Goal: Task Accomplishment & Management: Complete application form

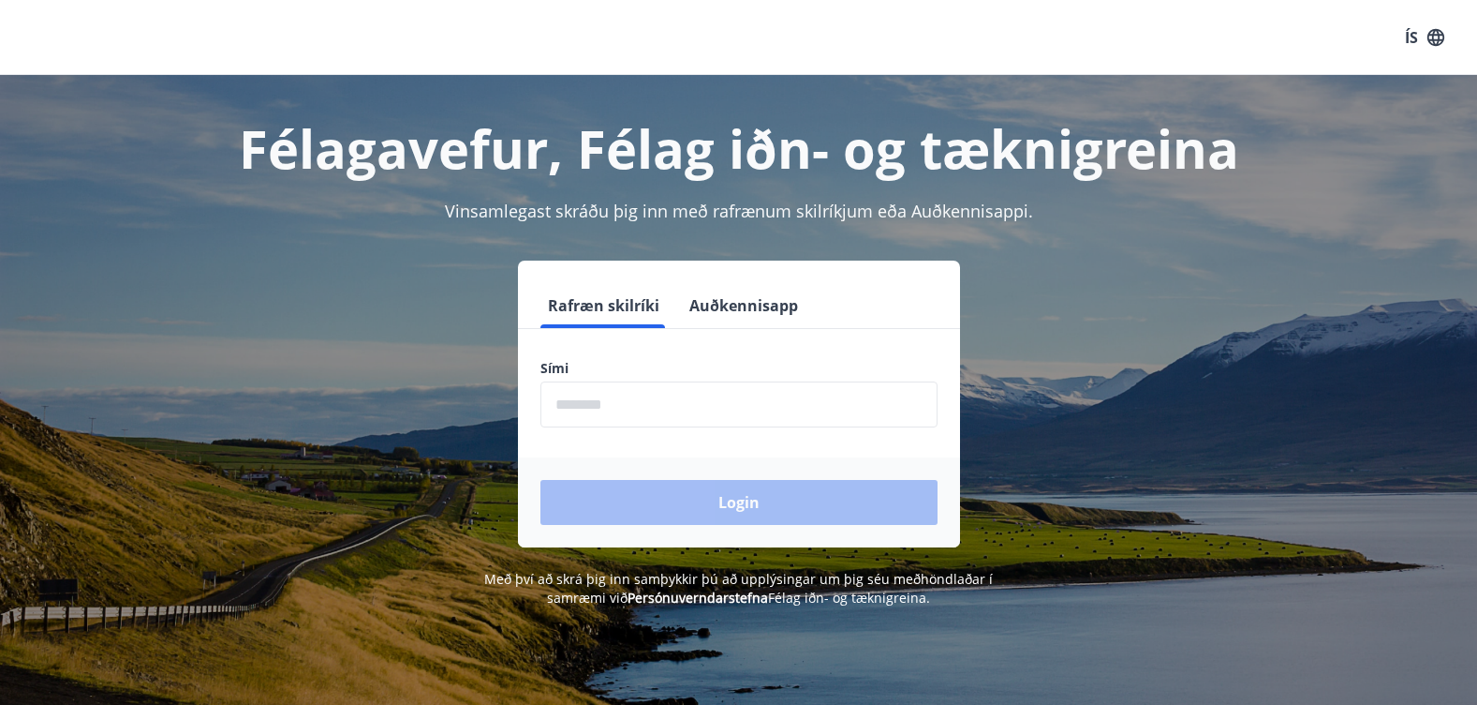
click at [590, 413] on input "phone" at bounding box center [739, 404] width 397 height 46
type input "********"
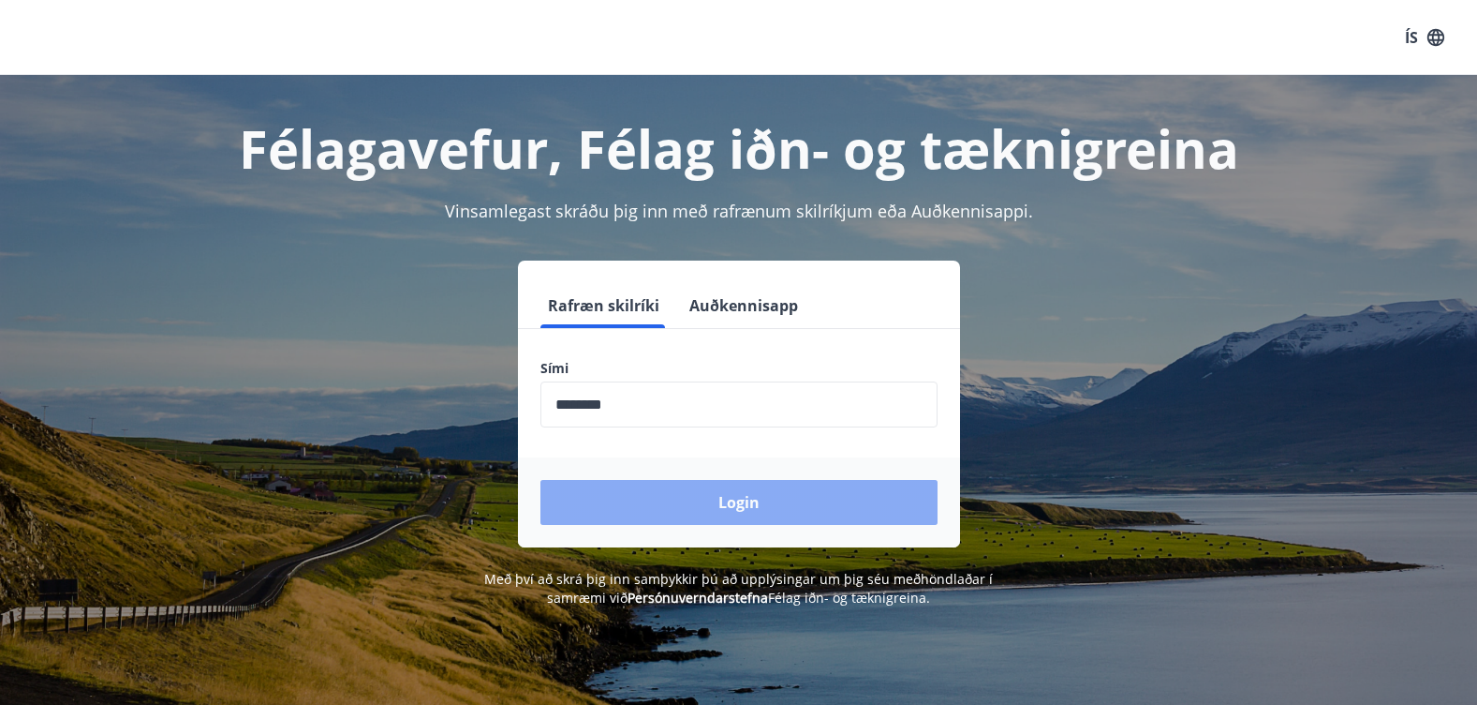
click at [723, 497] on button "Login" at bounding box center [739, 502] width 397 height 45
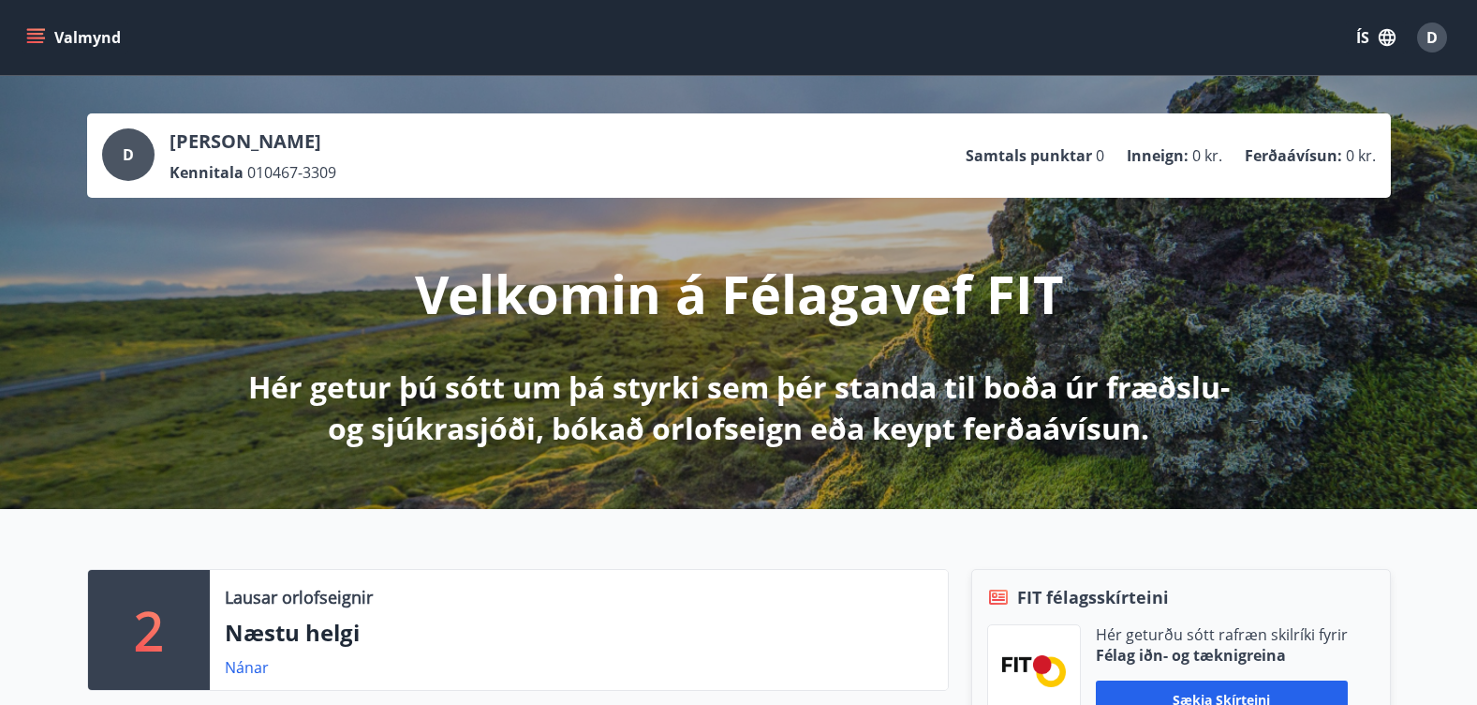
click at [1365, 32] on button "ÍS" at bounding box center [1376, 38] width 60 height 34
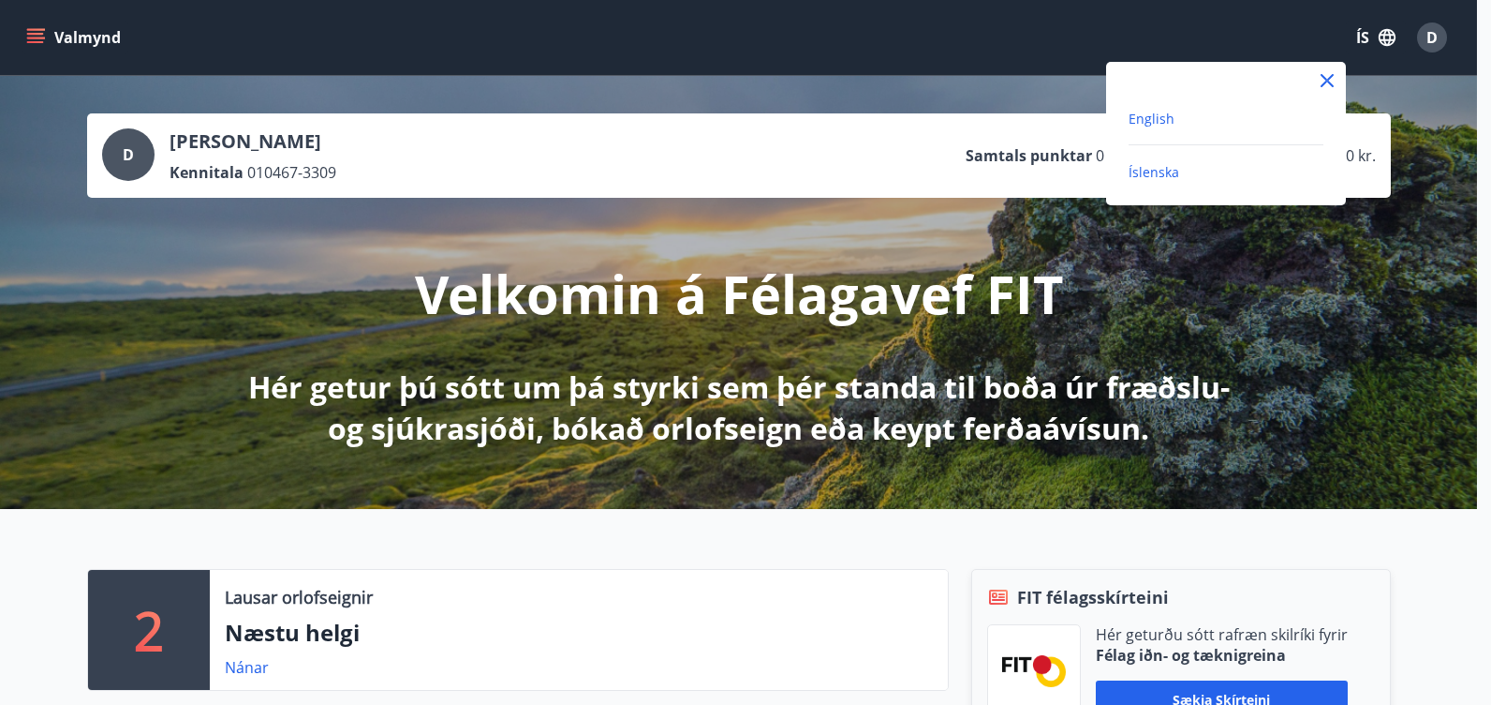
click at [1154, 114] on span "English" at bounding box center [1152, 119] width 46 height 18
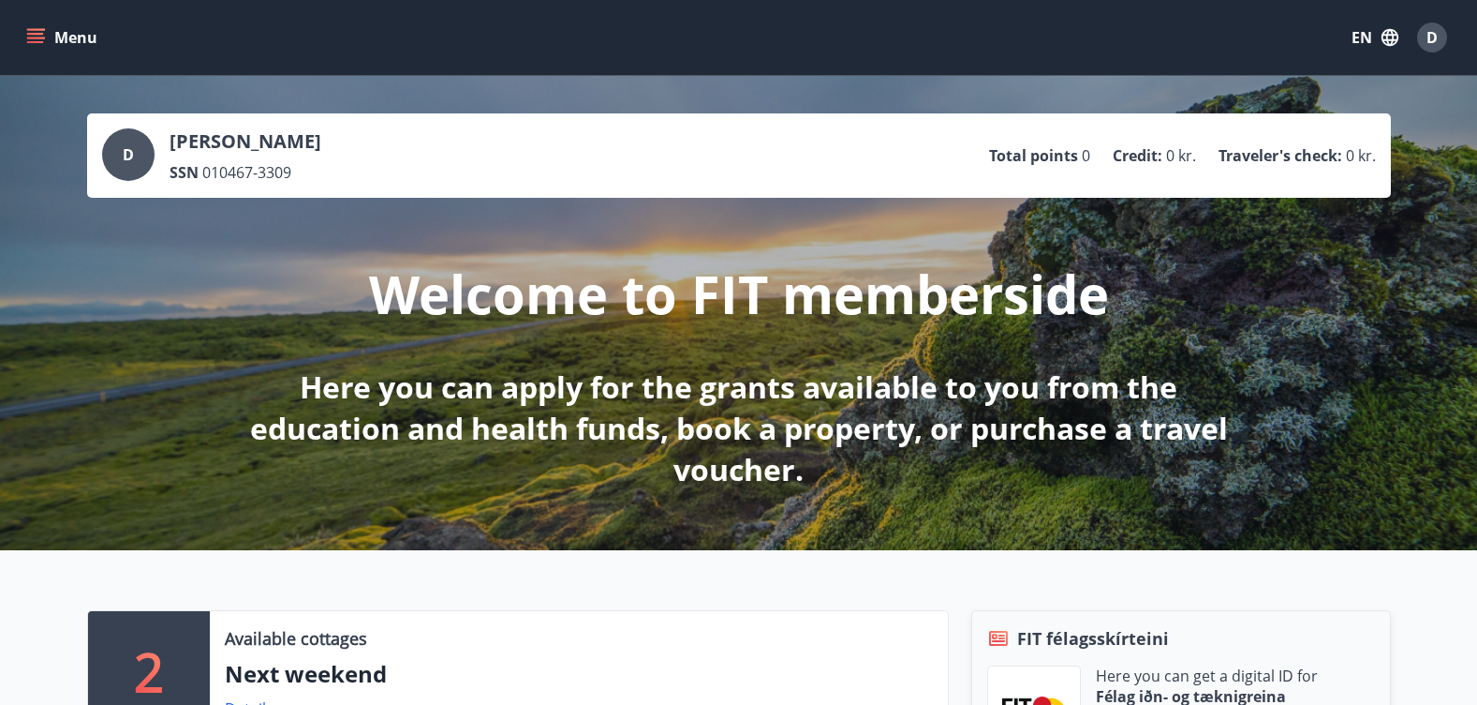
click at [34, 35] on icon "menu" at bounding box center [35, 34] width 17 height 2
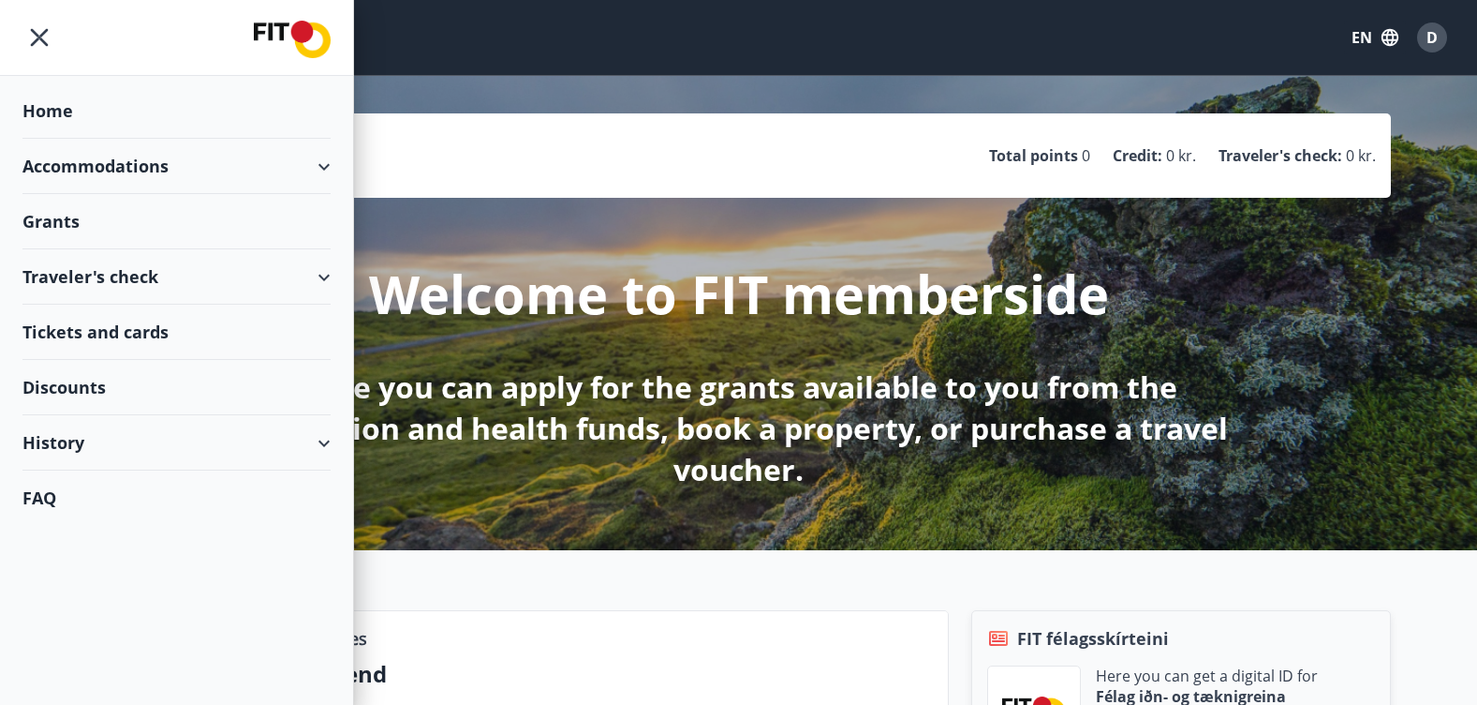
click at [50, 226] on div "Grants" at bounding box center [176, 221] width 308 height 55
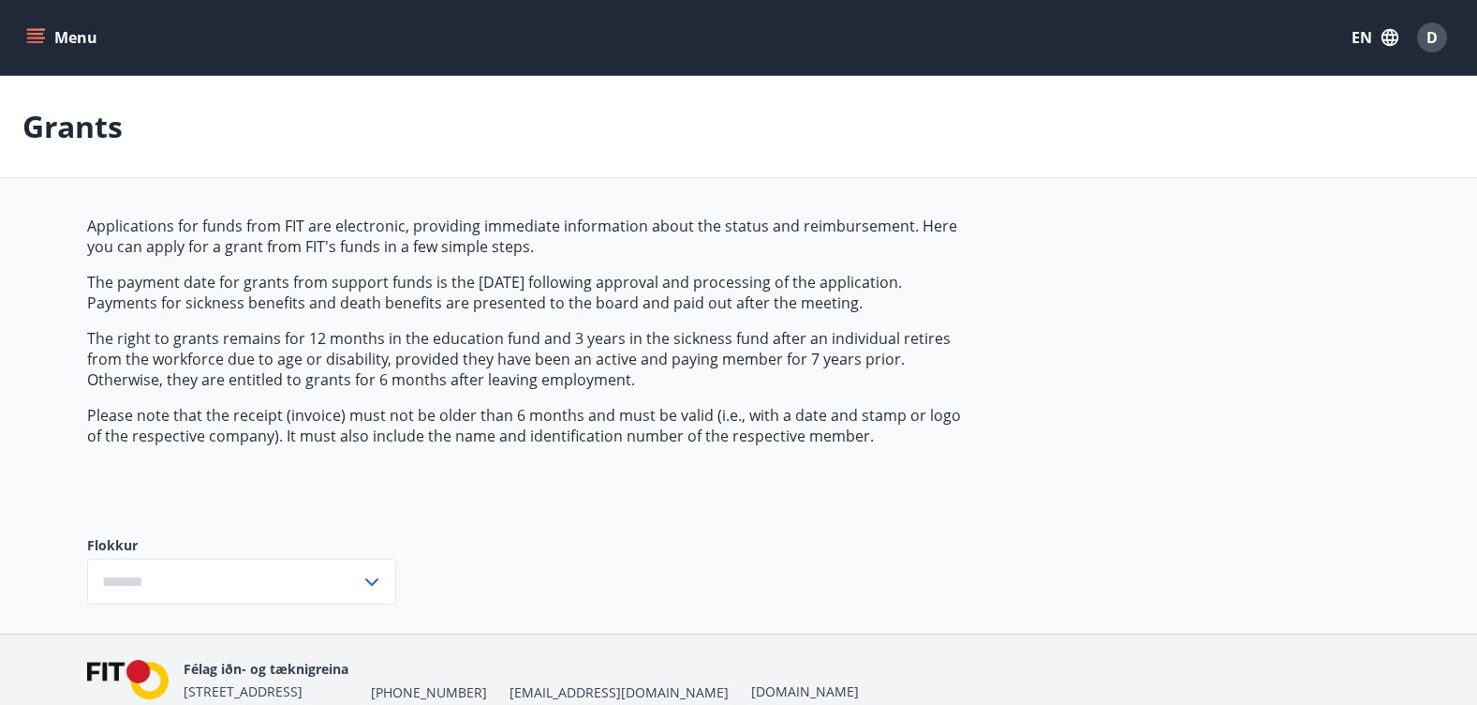
type input "***"
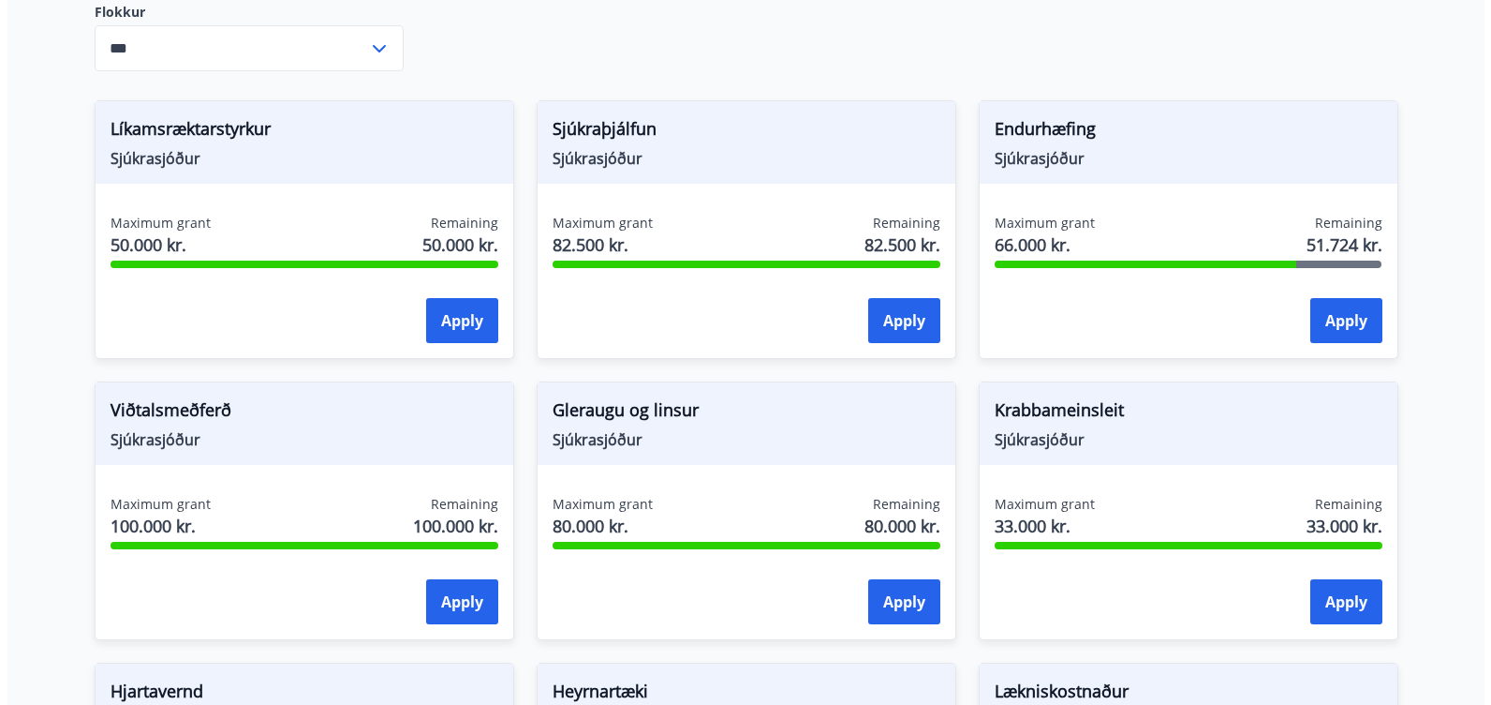
scroll to position [367, 0]
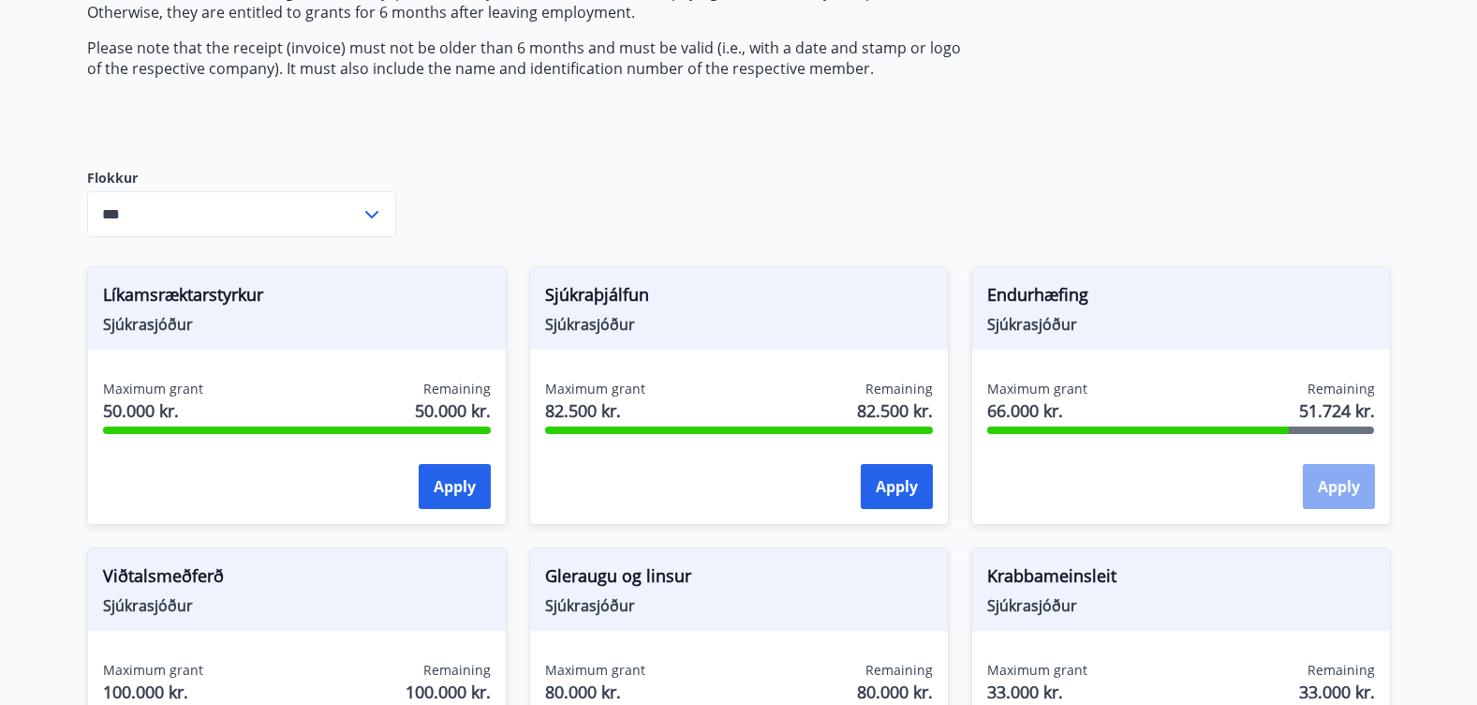
click at [1340, 484] on button "Apply" at bounding box center [1339, 486] width 72 height 45
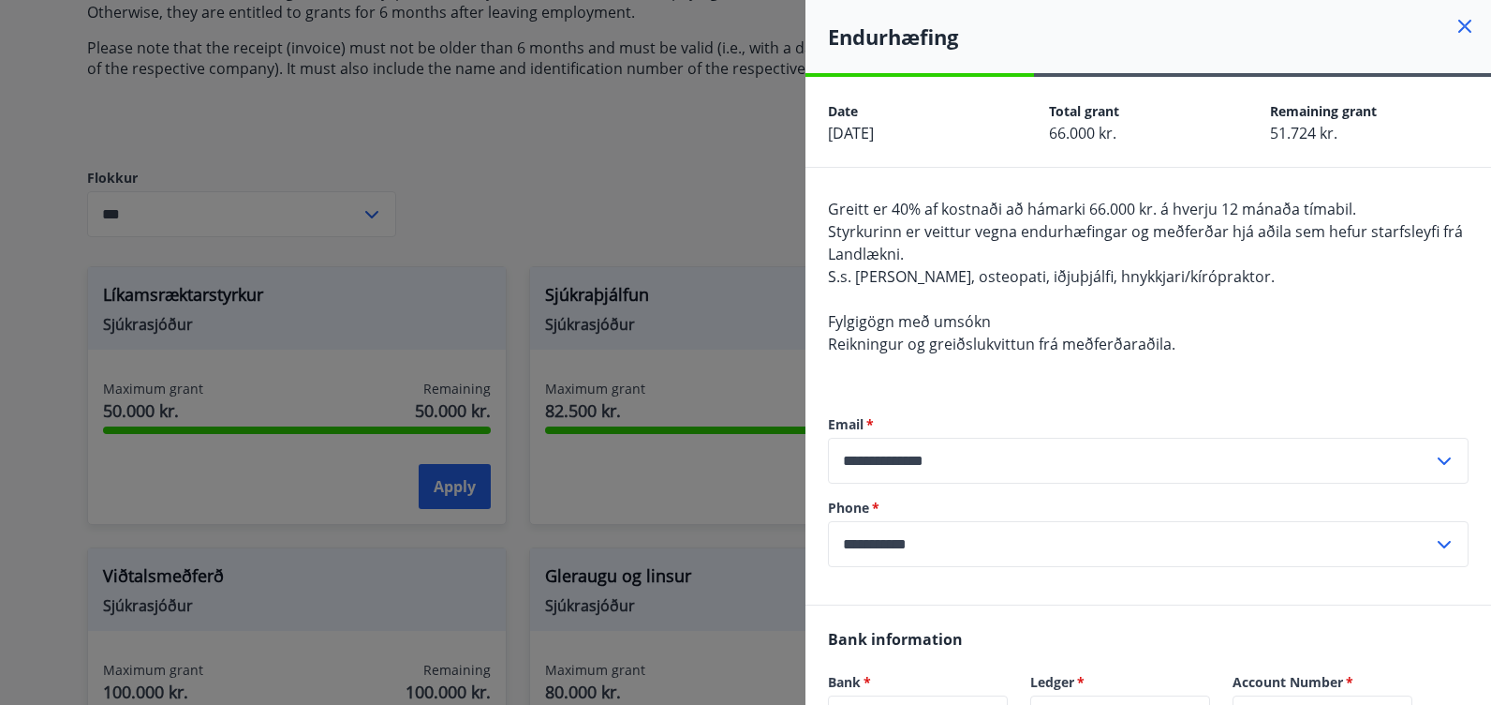
click at [1261, 511] on label "Phone   *" at bounding box center [1148, 507] width 641 height 19
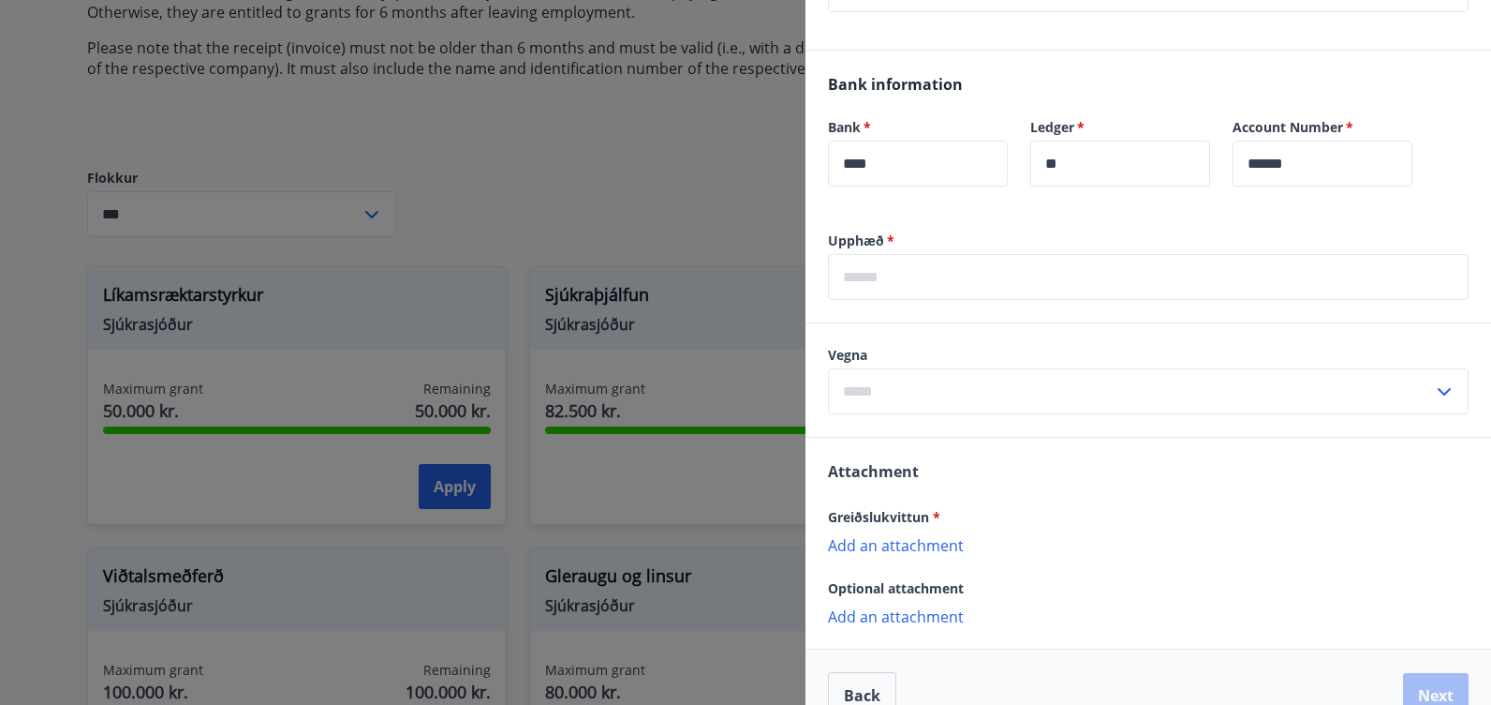
scroll to position [562, 0]
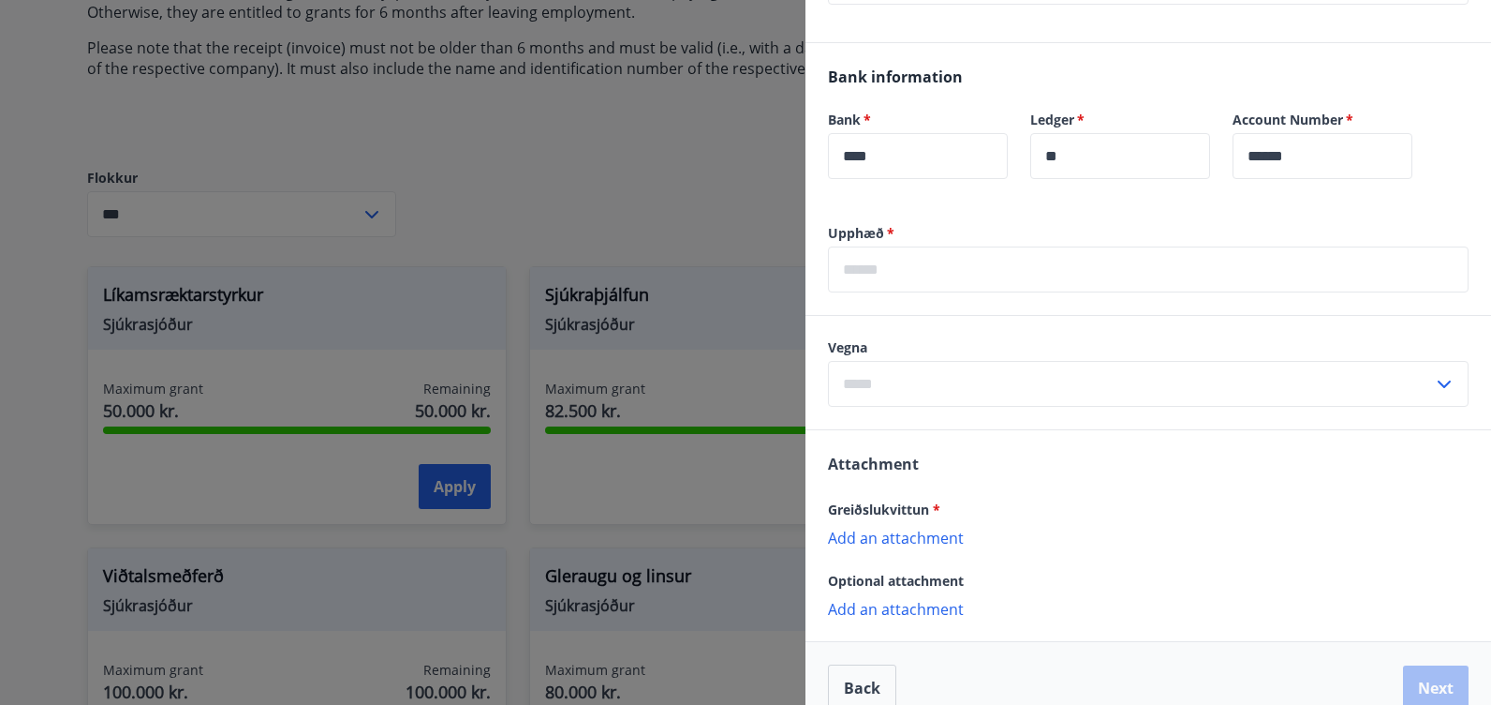
click at [900, 541] on p "Add an attachment" at bounding box center [1148, 536] width 641 height 19
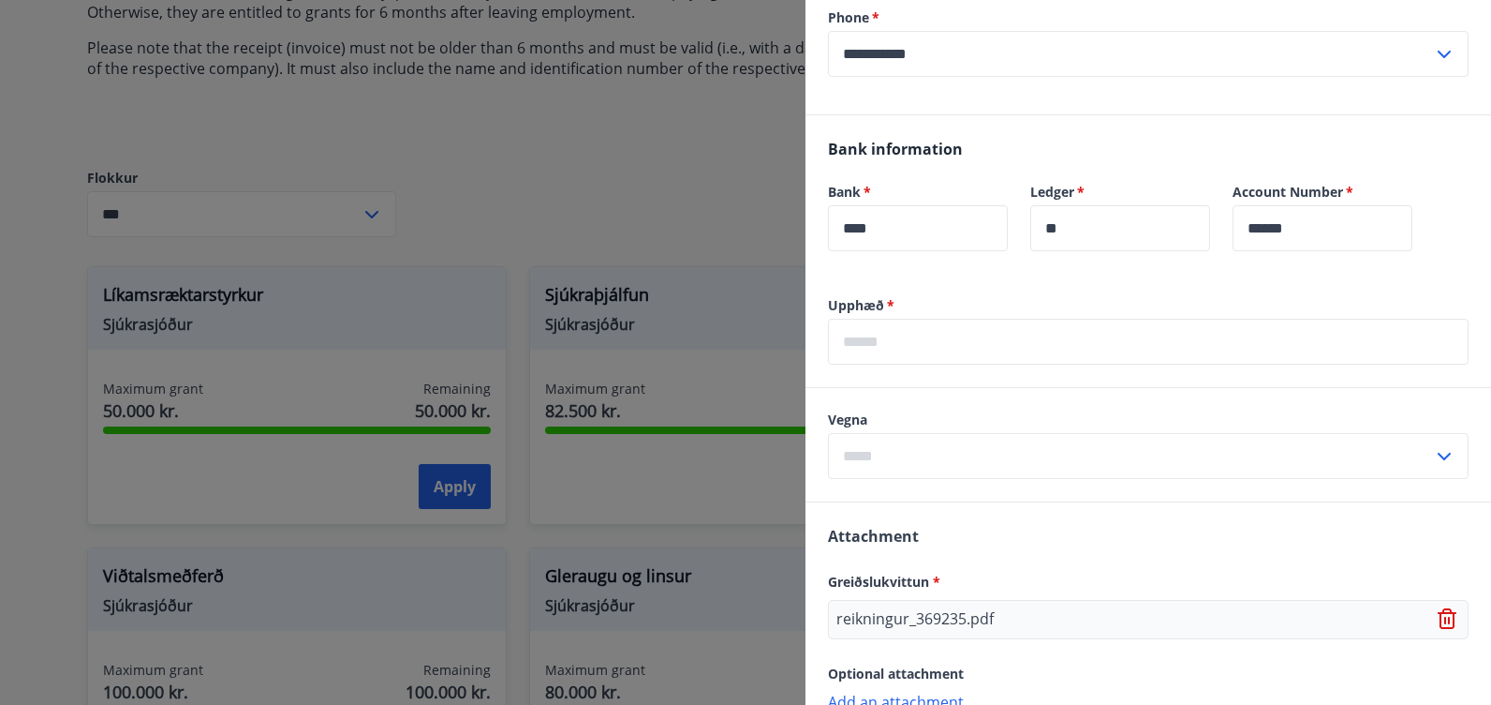
scroll to position [612, 0]
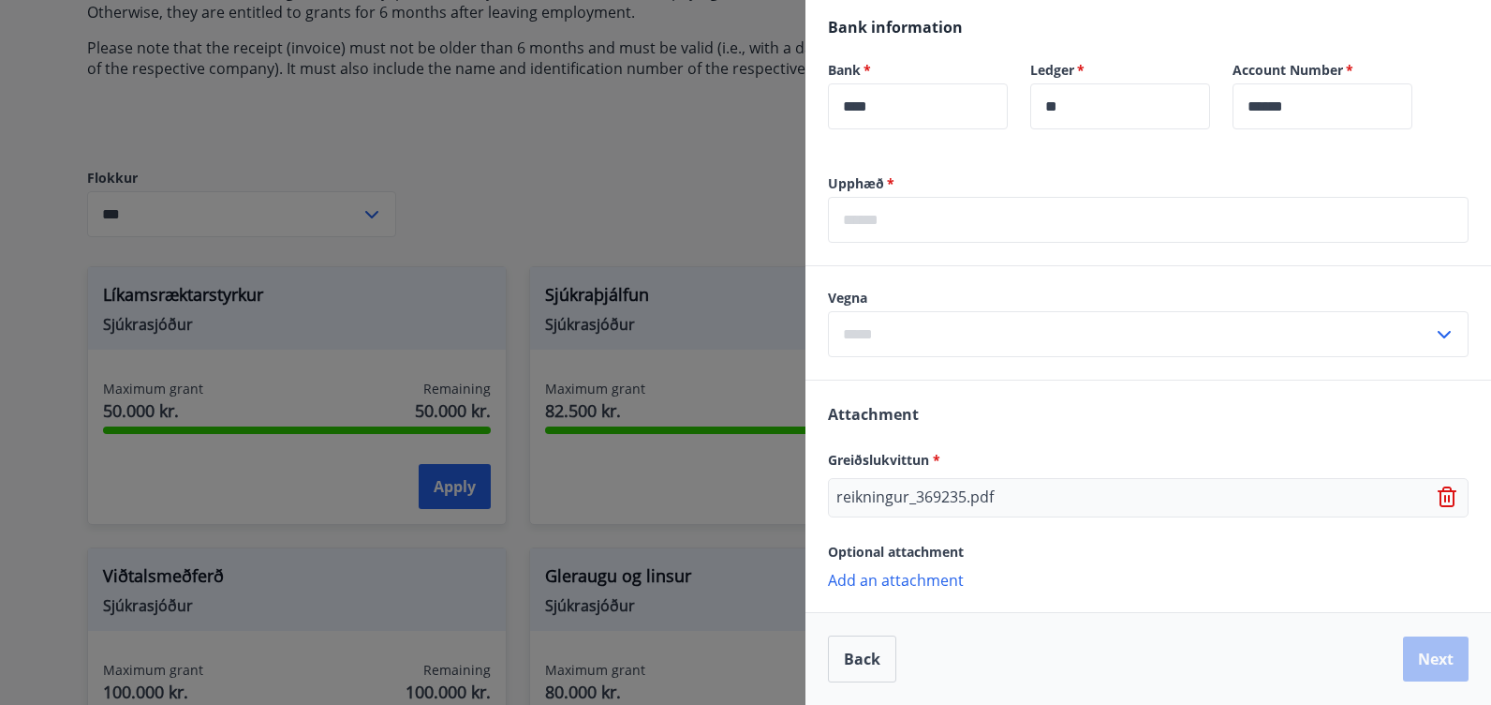
click at [1423, 660] on div "Back Next" at bounding box center [1148, 658] width 641 height 47
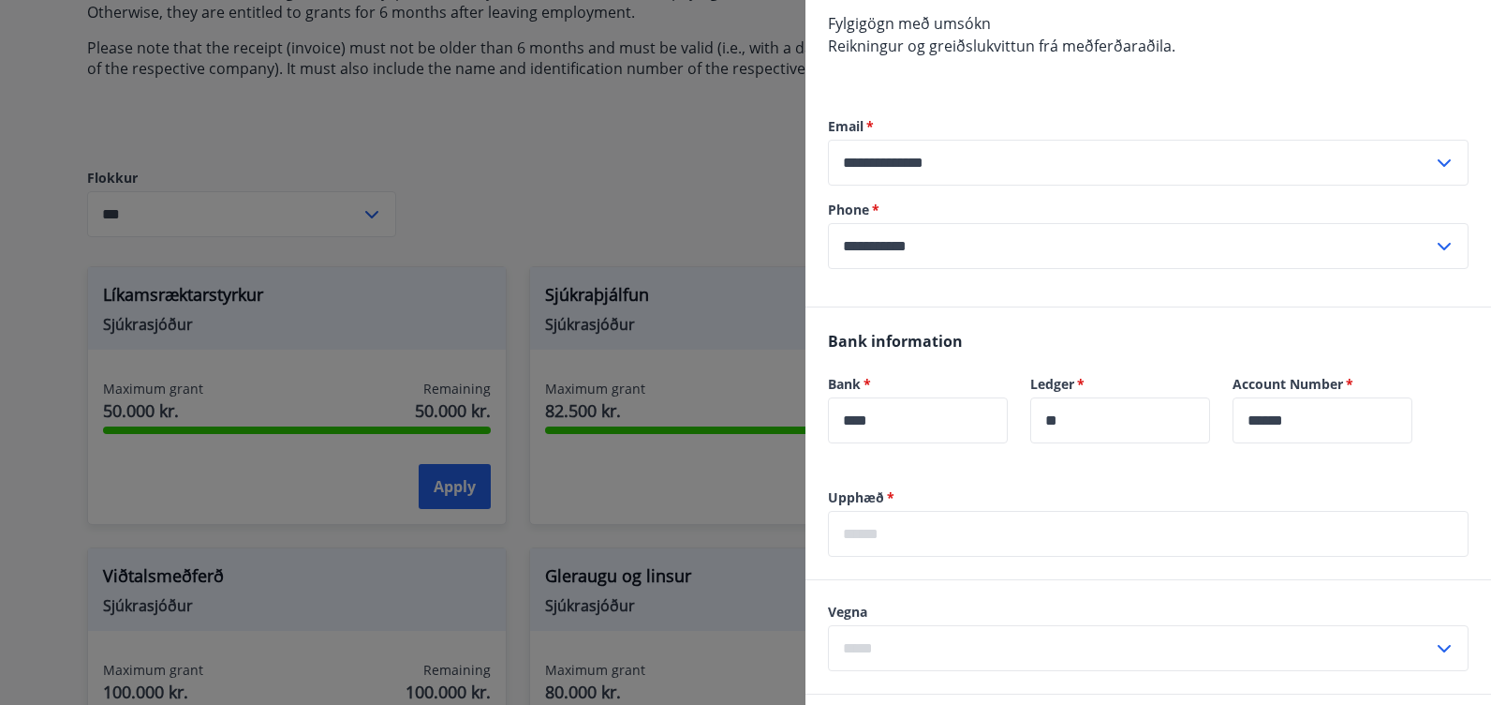
scroll to position [331, 0]
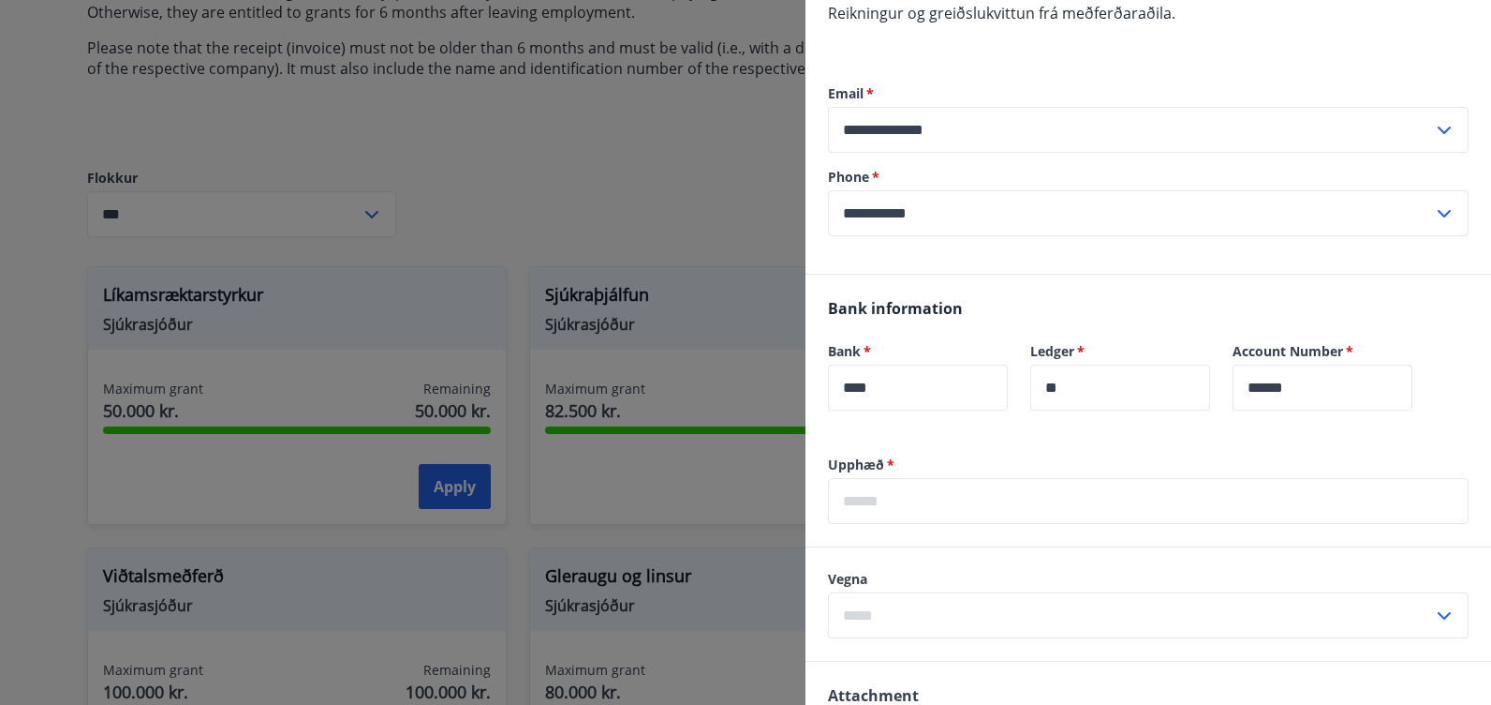
click at [855, 497] on input "text" at bounding box center [1148, 501] width 641 height 46
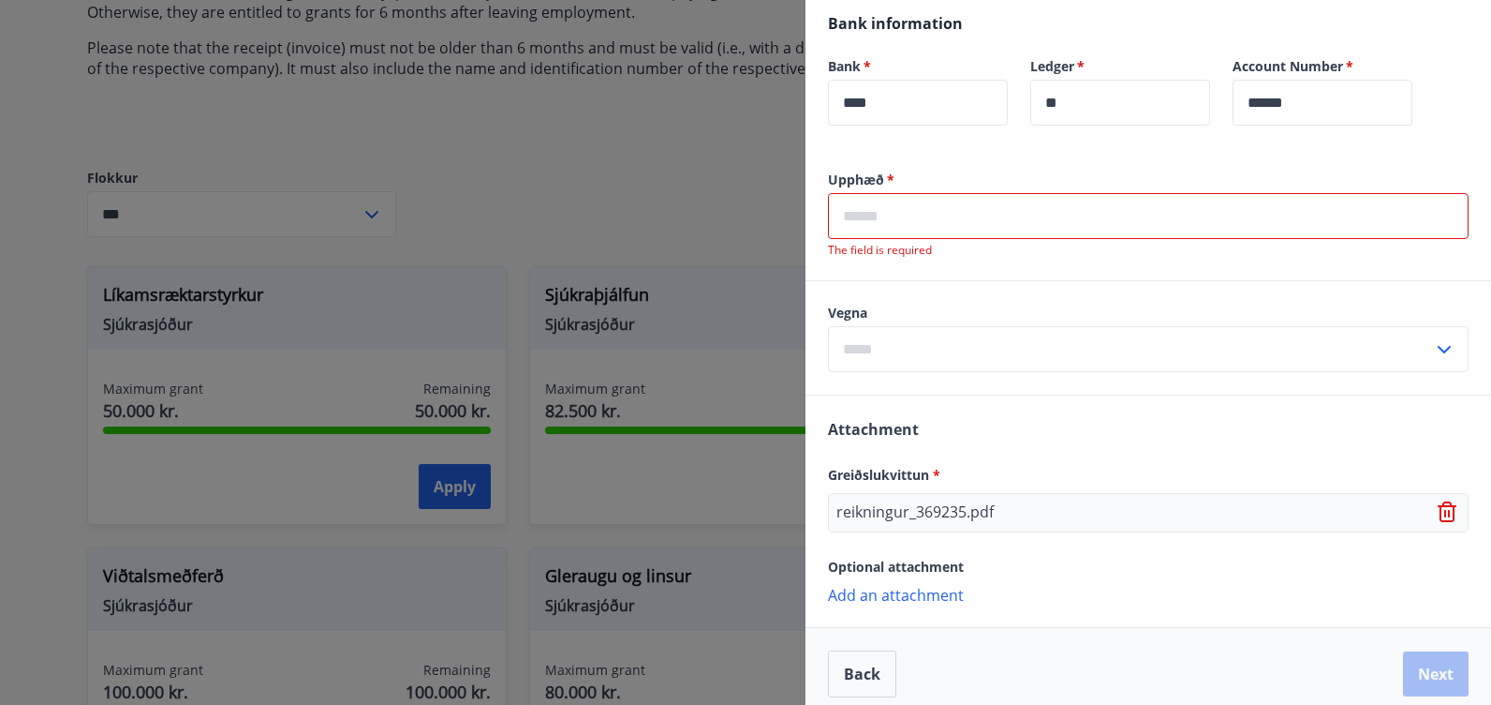
scroll to position [631, 0]
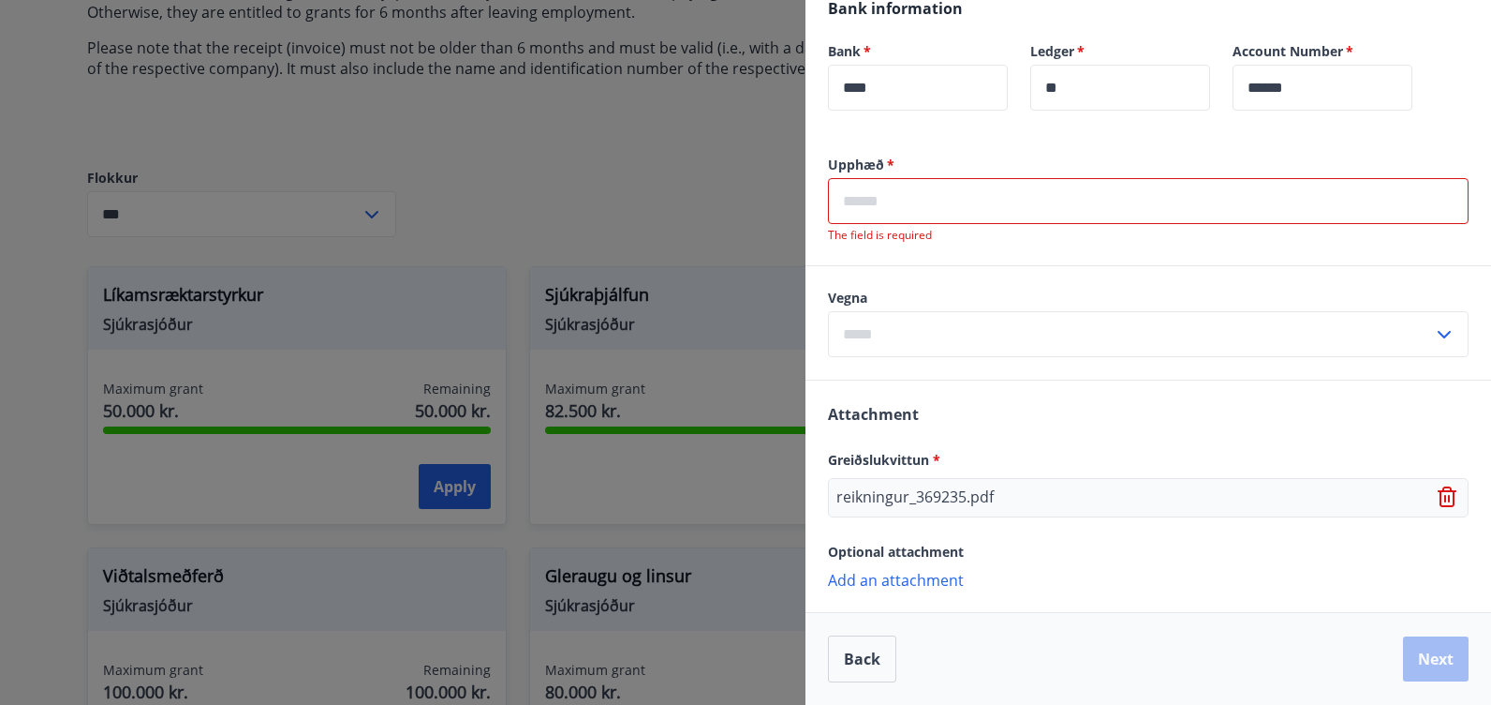
click at [1445, 496] on icon at bounding box center [1446, 498] width 2 height 7
click at [899, 493] on p "Add an attachment" at bounding box center [1148, 489] width 641 height 19
click at [885, 200] on input "text" at bounding box center [1148, 201] width 641 height 46
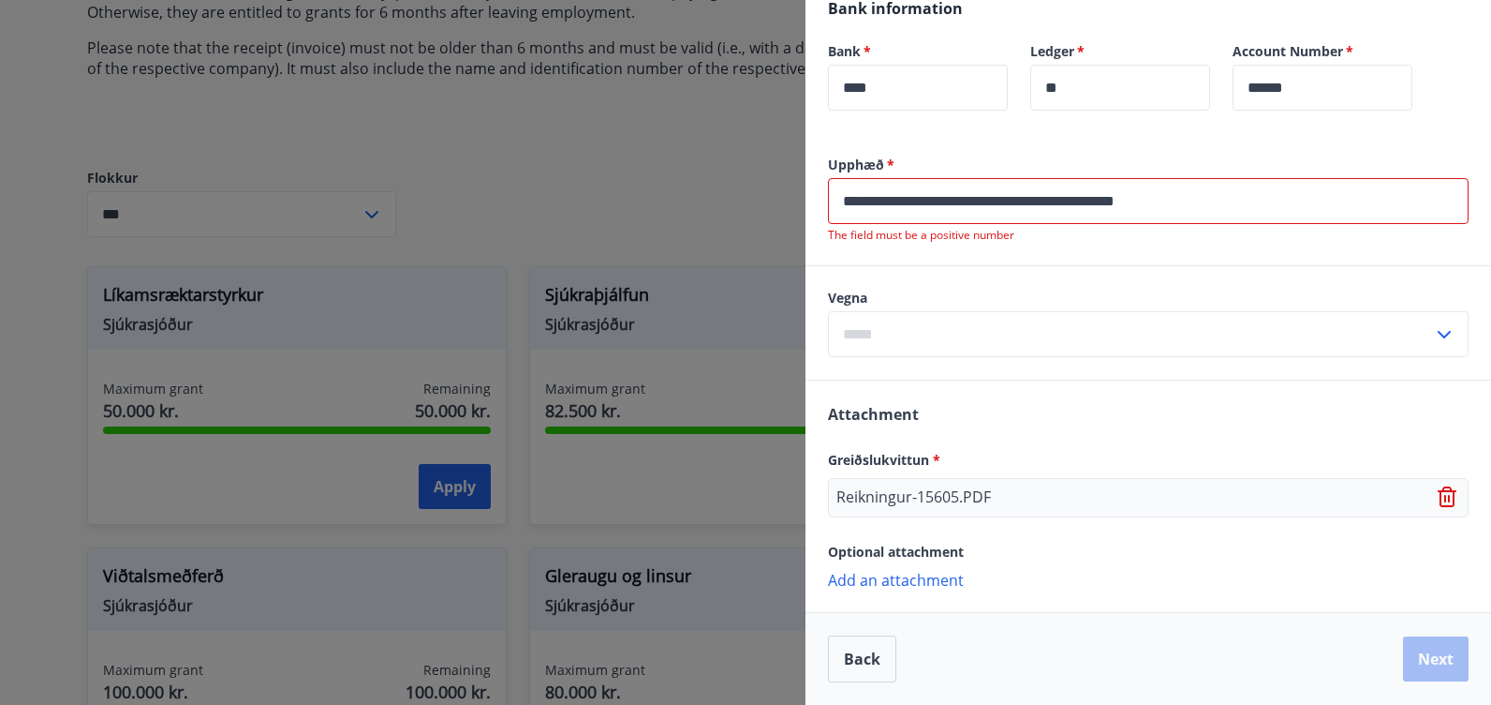
type input "**********"
click at [976, 339] on input "text" at bounding box center [1130, 334] width 605 height 46
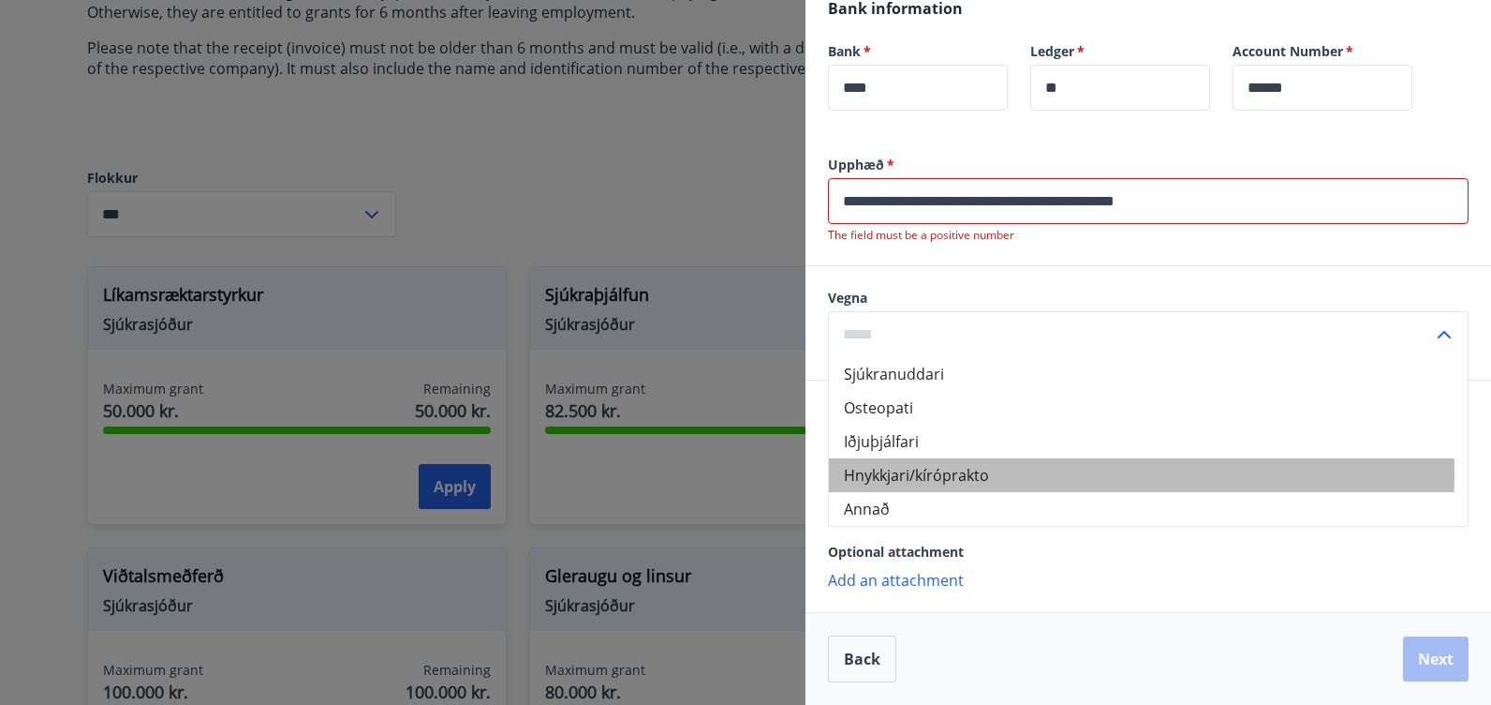
click at [898, 473] on li "Hnykkjari/kíróprakto" at bounding box center [1148, 475] width 639 height 34
type input "**********"
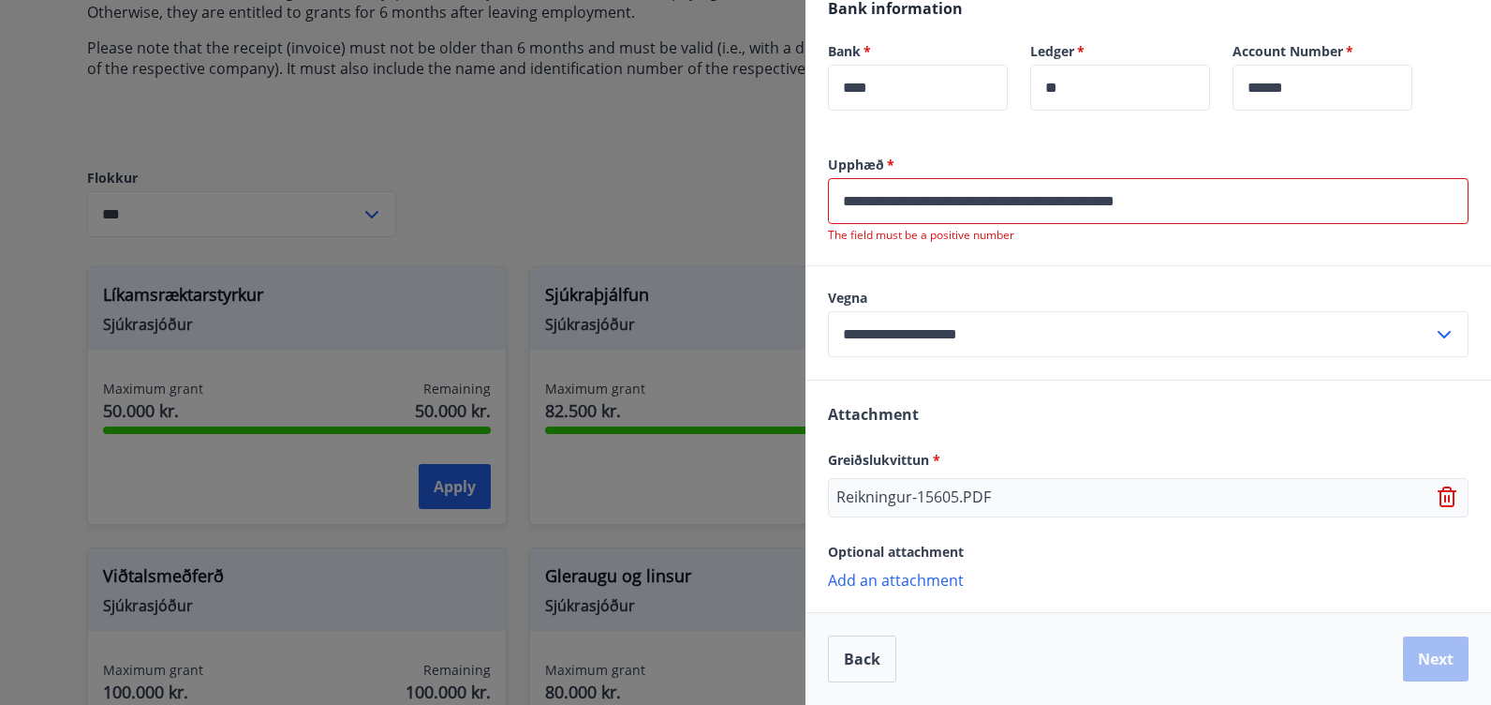
click at [1159, 199] on input "**********" at bounding box center [1148, 201] width 641 height 46
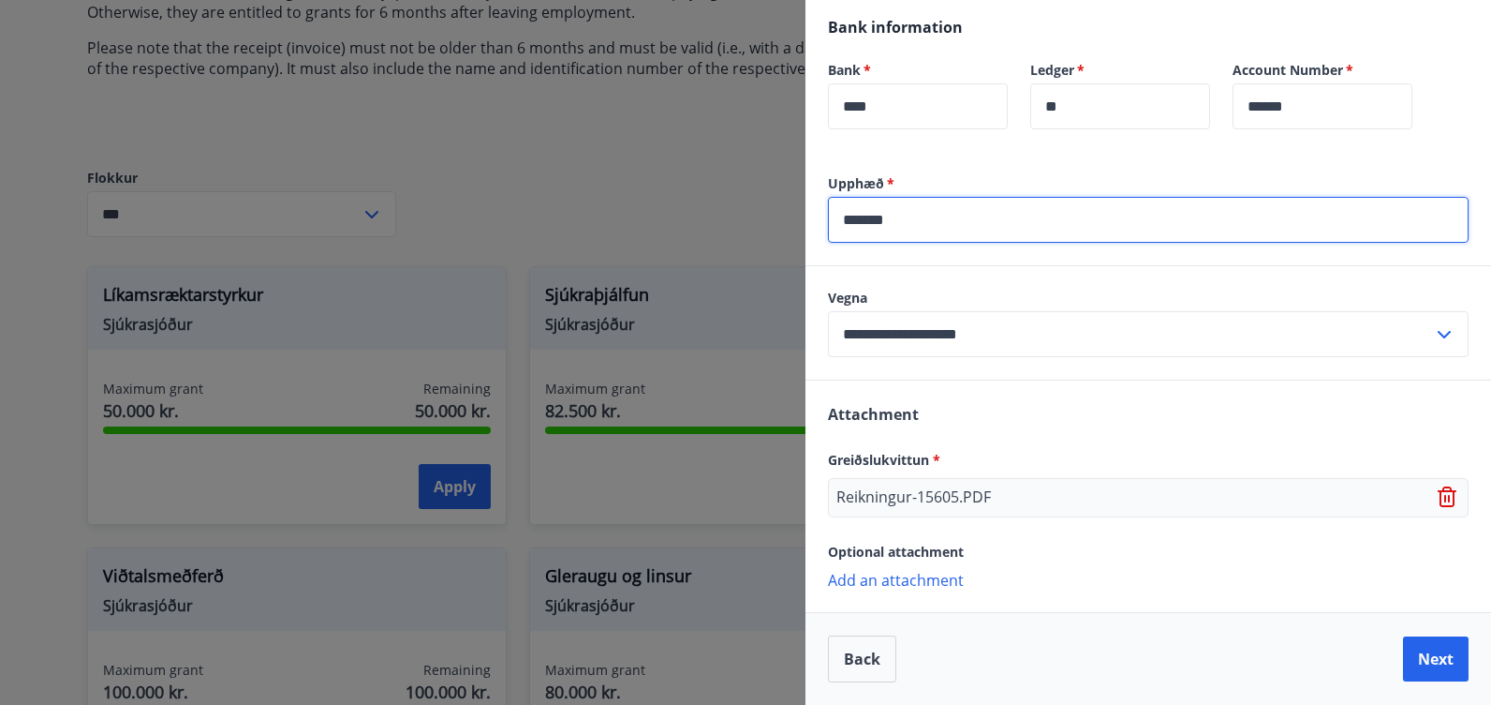
scroll to position [612, 0]
type input "******"
click at [1427, 661] on button "Next" at bounding box center [1436, 658] width 66 height 45
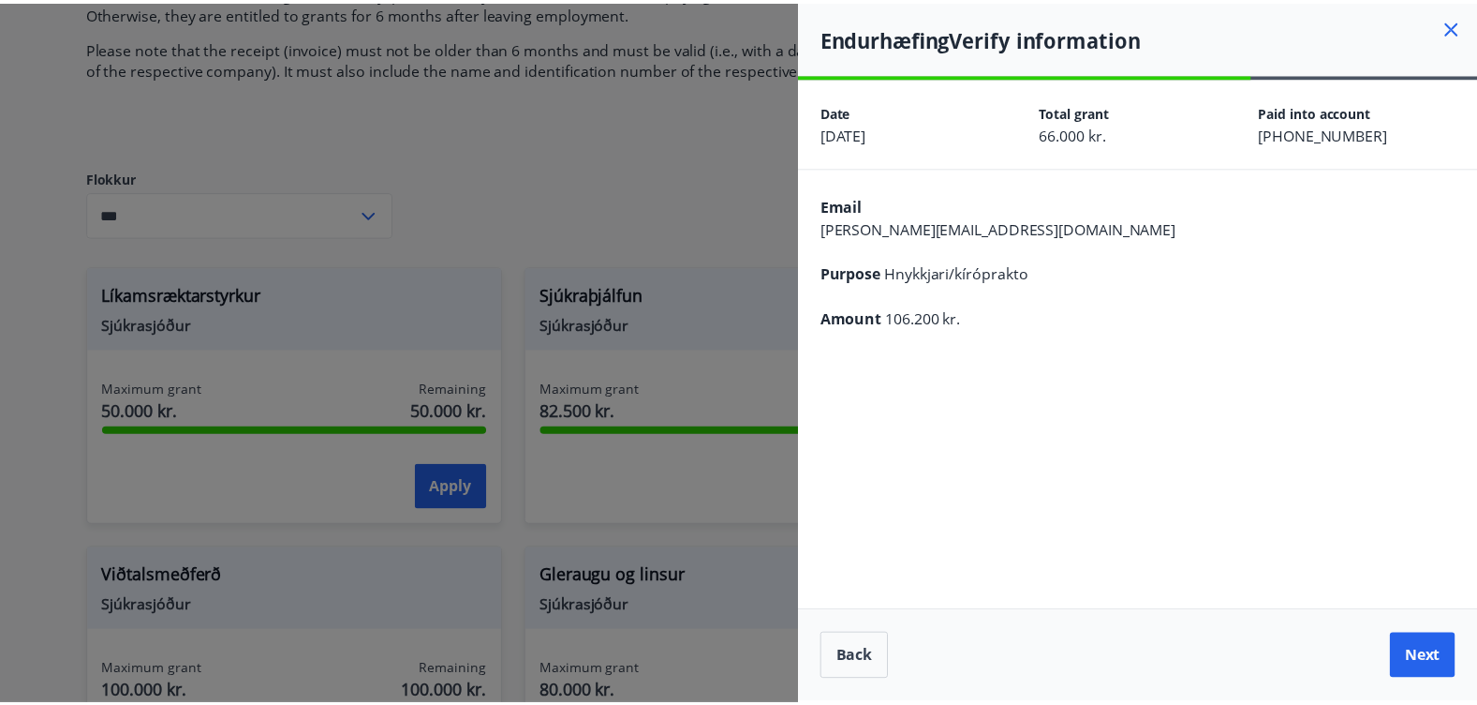
scroll to position [0, 0]
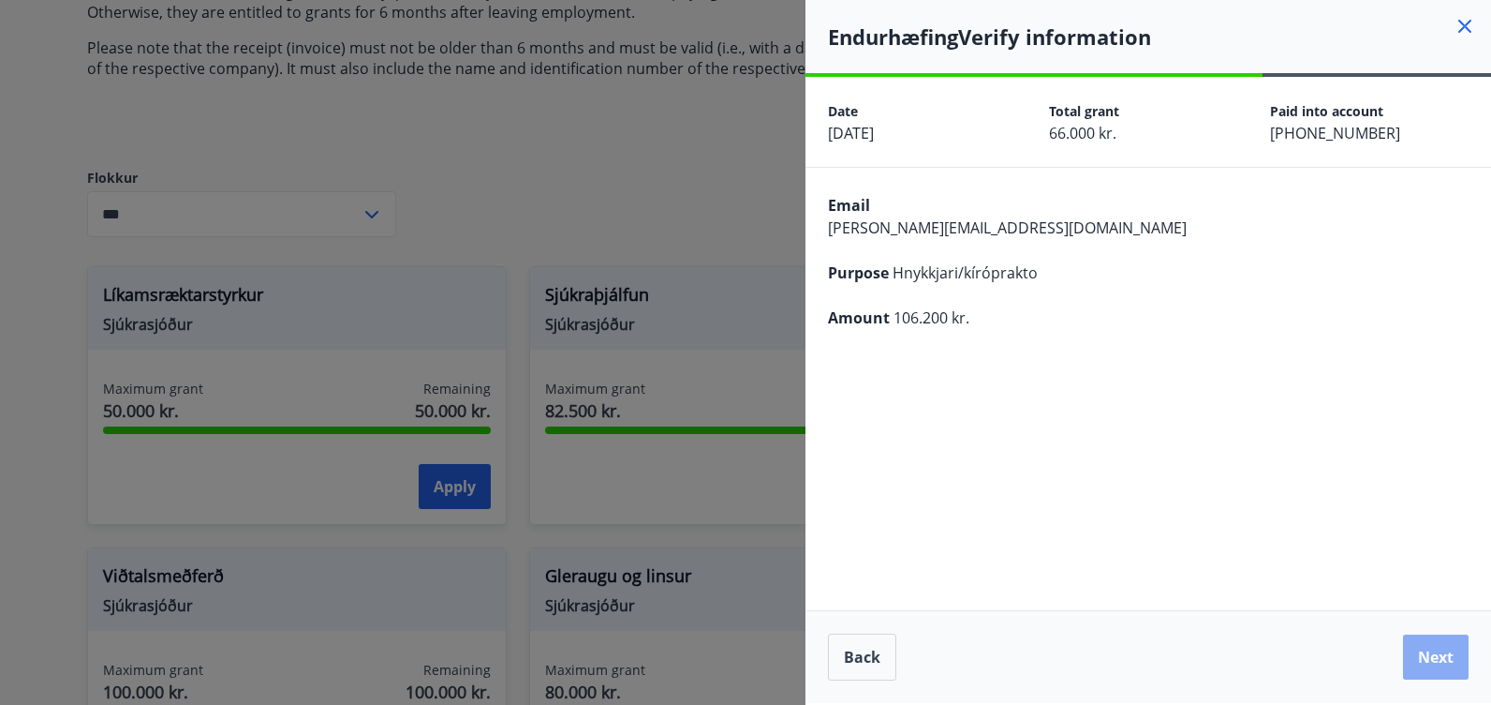
click at [1439, 661] on button "Next" at bounding box center [1436, 656] width 66 height 45
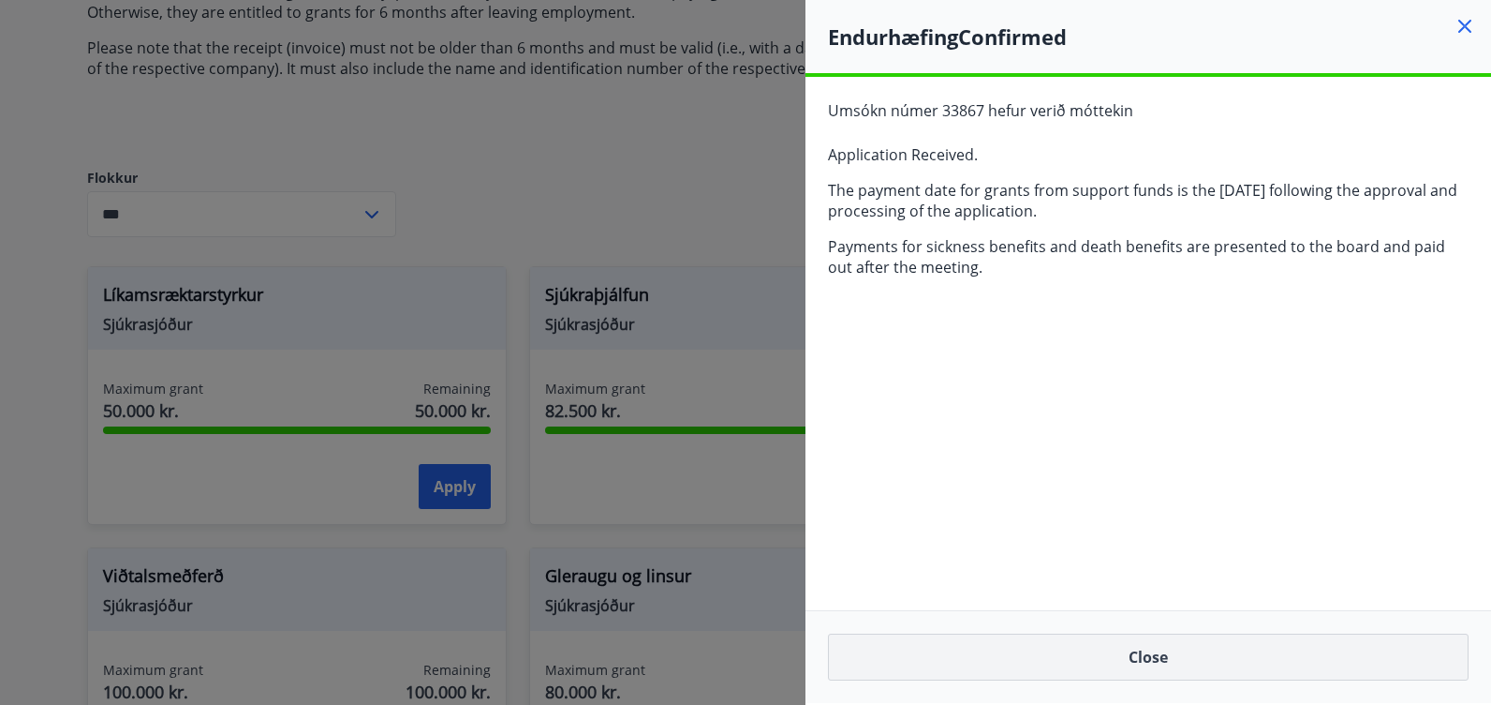
click at [1152, 660] on button "Close" at bounding box center [1148, 656] width 641 height 47
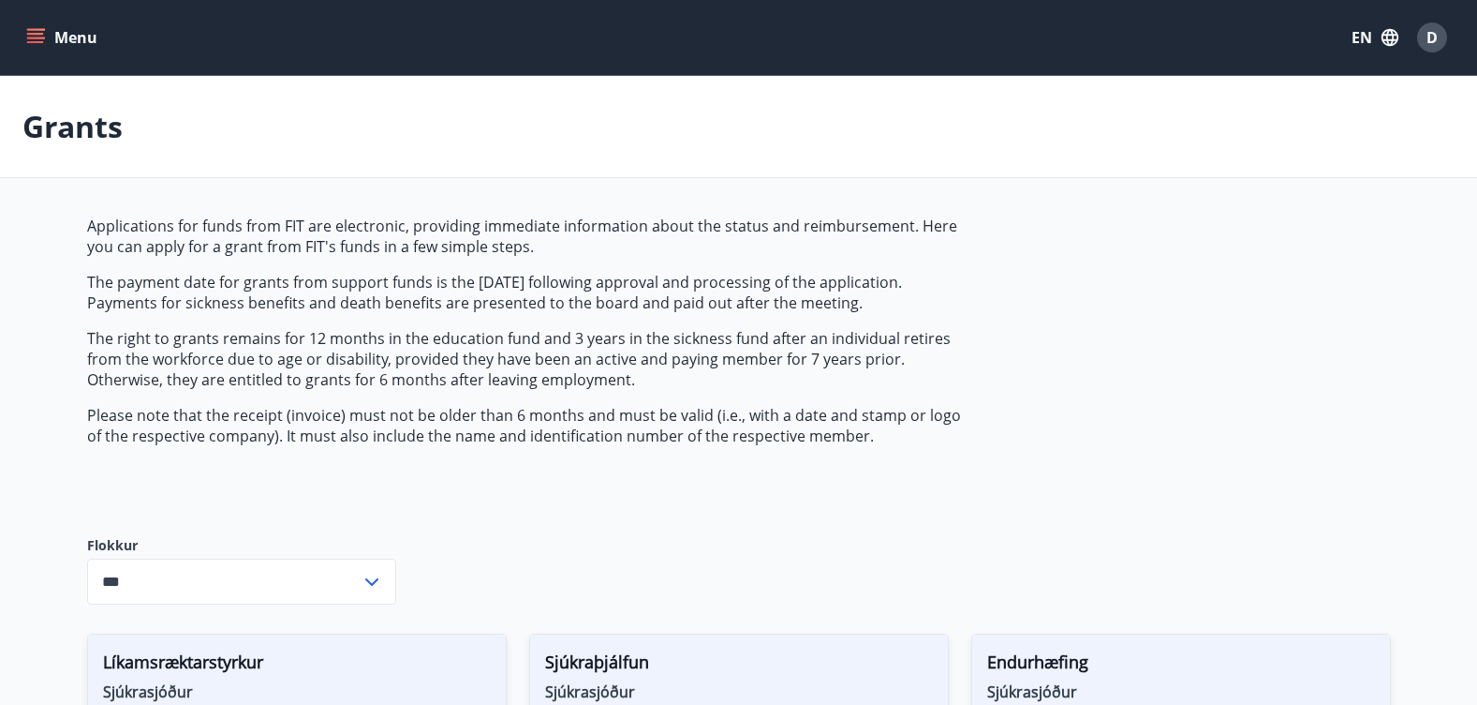
click at [35, 33] on icon "menu" at bounding box center [35, 34] width 17 height 2
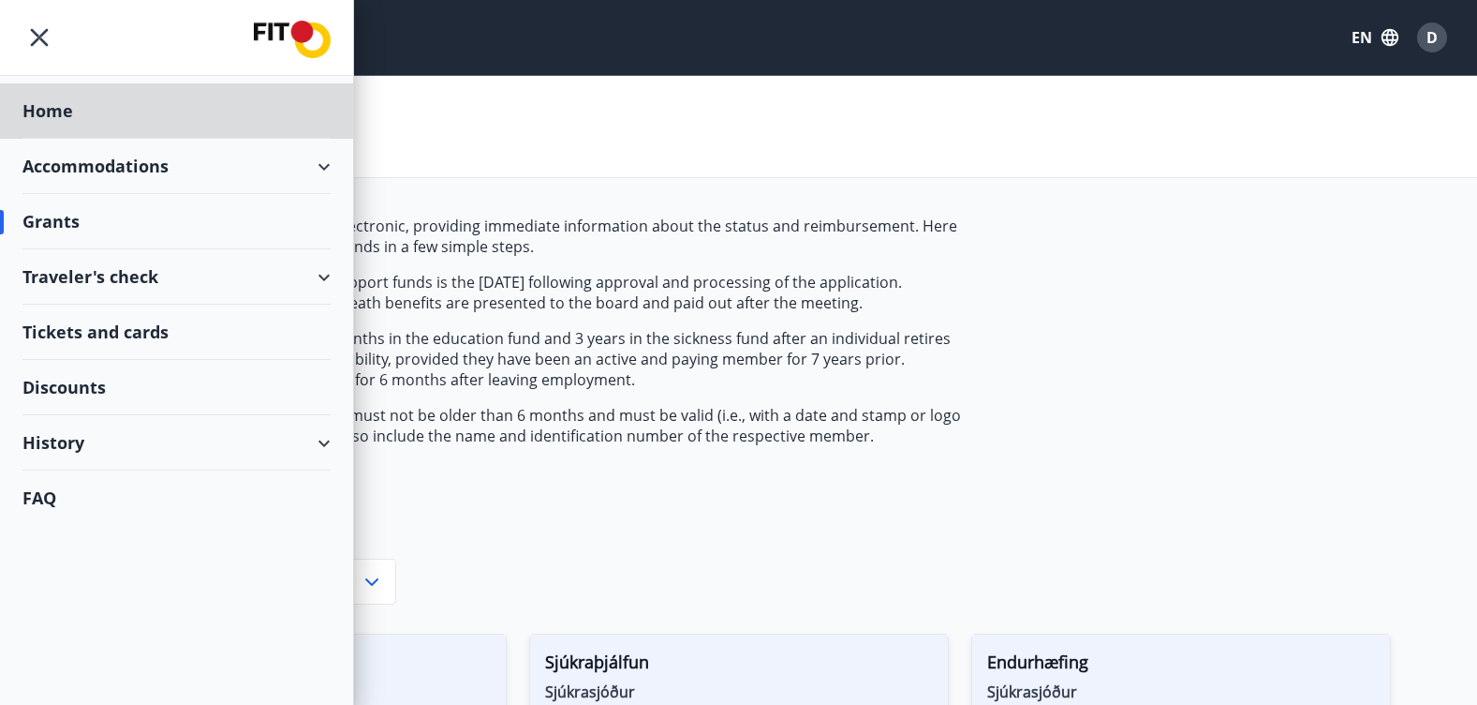
click at [54, 225] on div "Grants" at bounding box center [176, 221] width 308 height 55
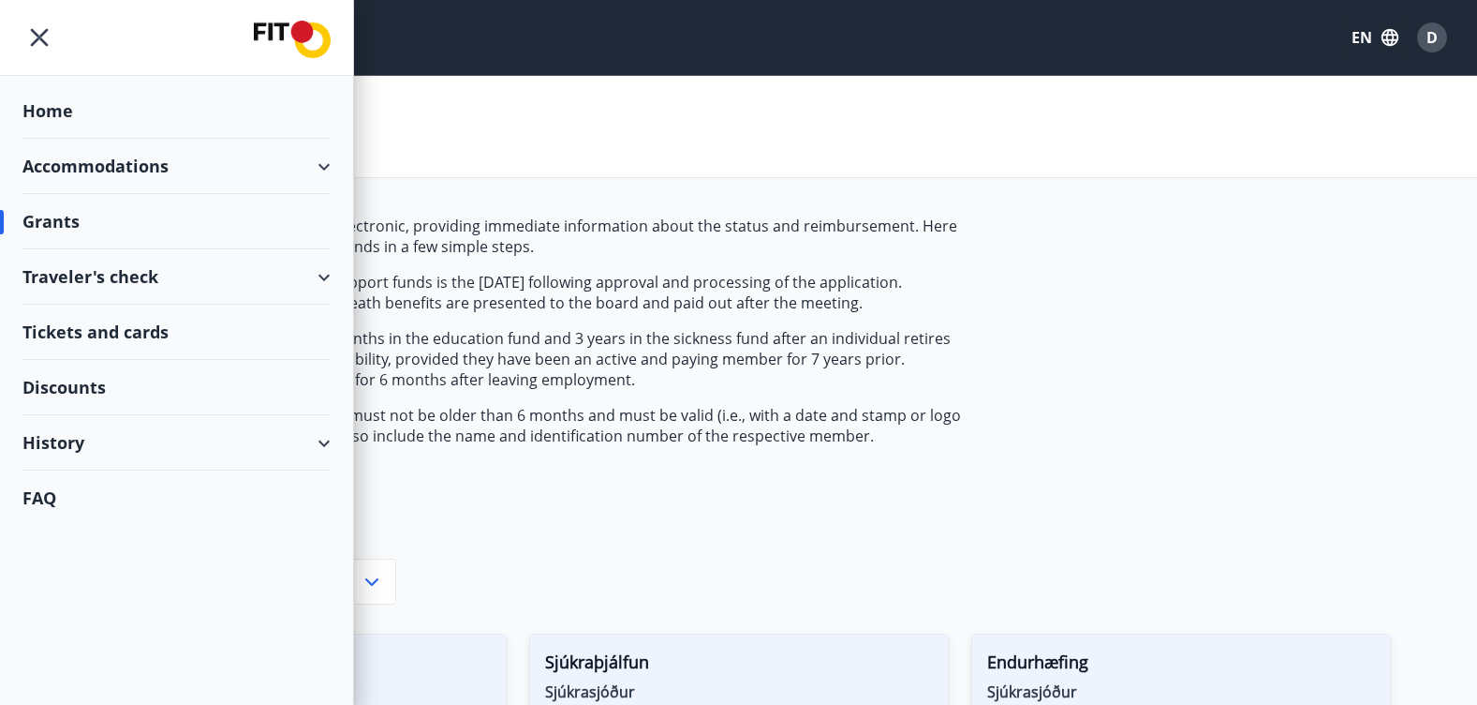
click at [114, 167] on div "Accommodations" at bounding box center [176, 166] width 308 height 55
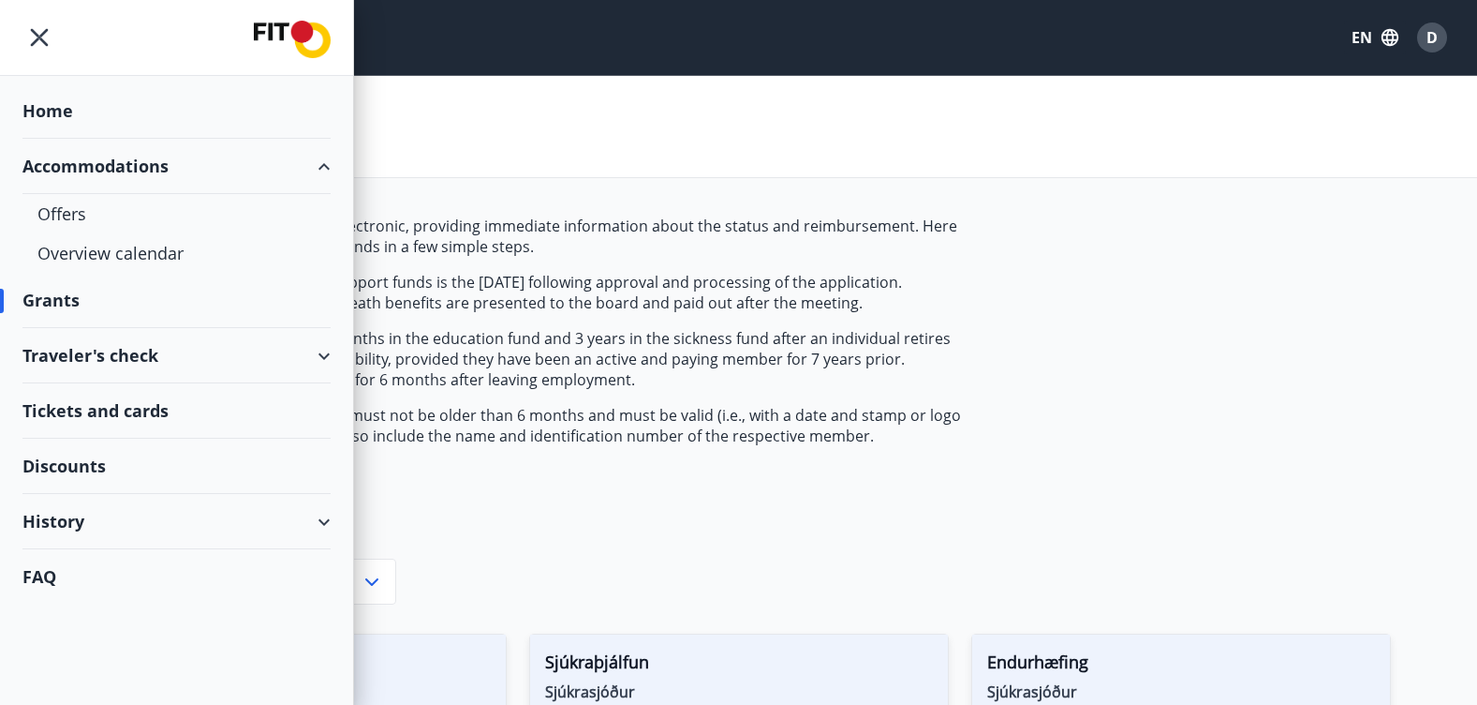
click at [123, 358] on div "Traveler's check" at bounding box center [176, 355] width 308 height 55
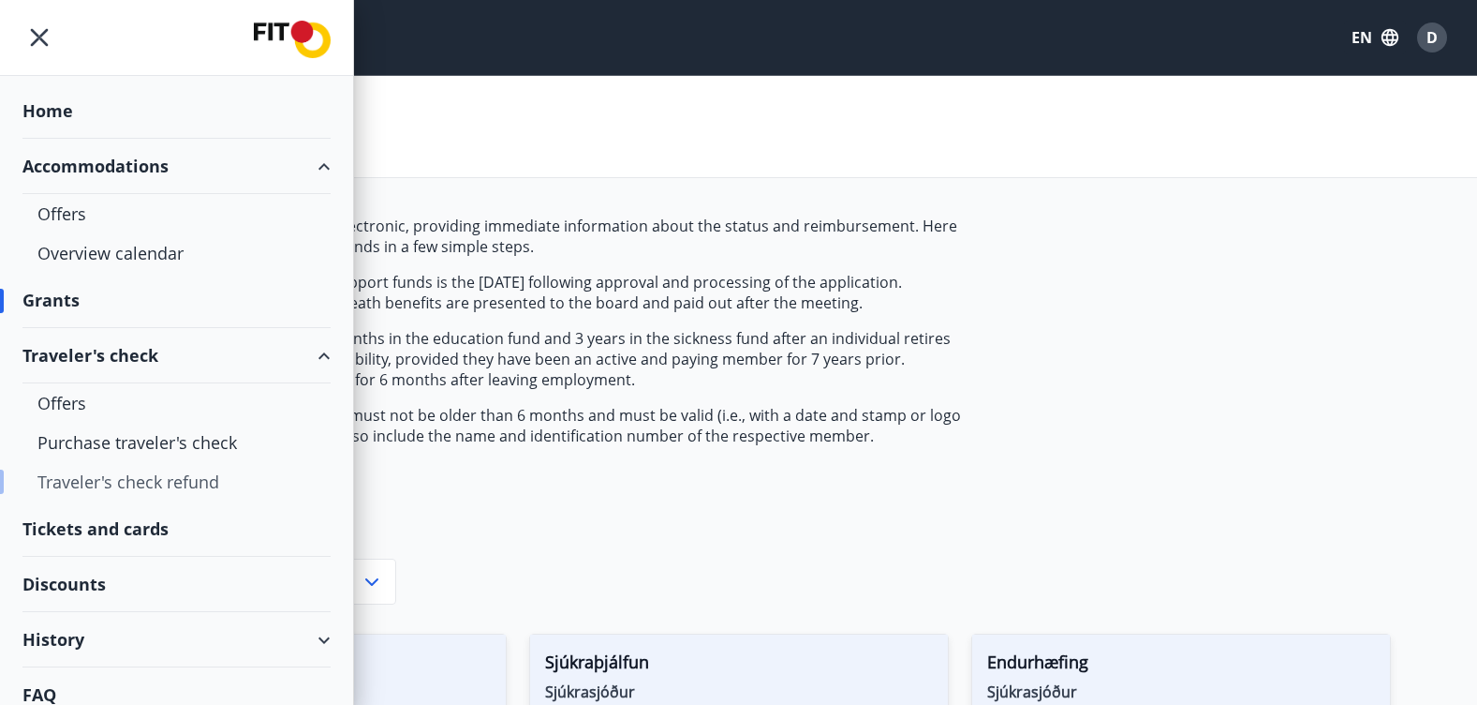
click at [131, 486] on div "Traveler's check refund" at bounding box center [176, 481] width 278 height 39
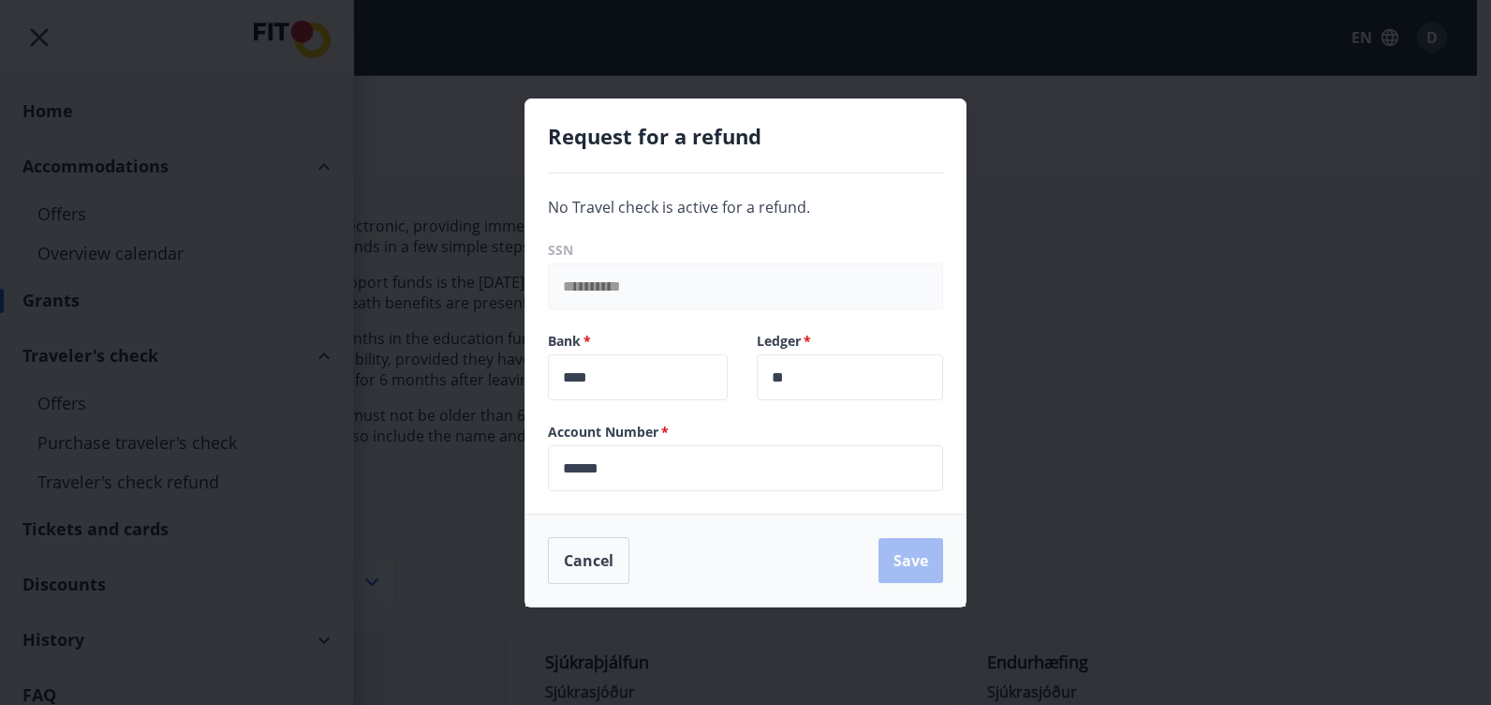
click at [1021, 354] on div "**********" at bounding box center [745, 352] width 1491 height 705
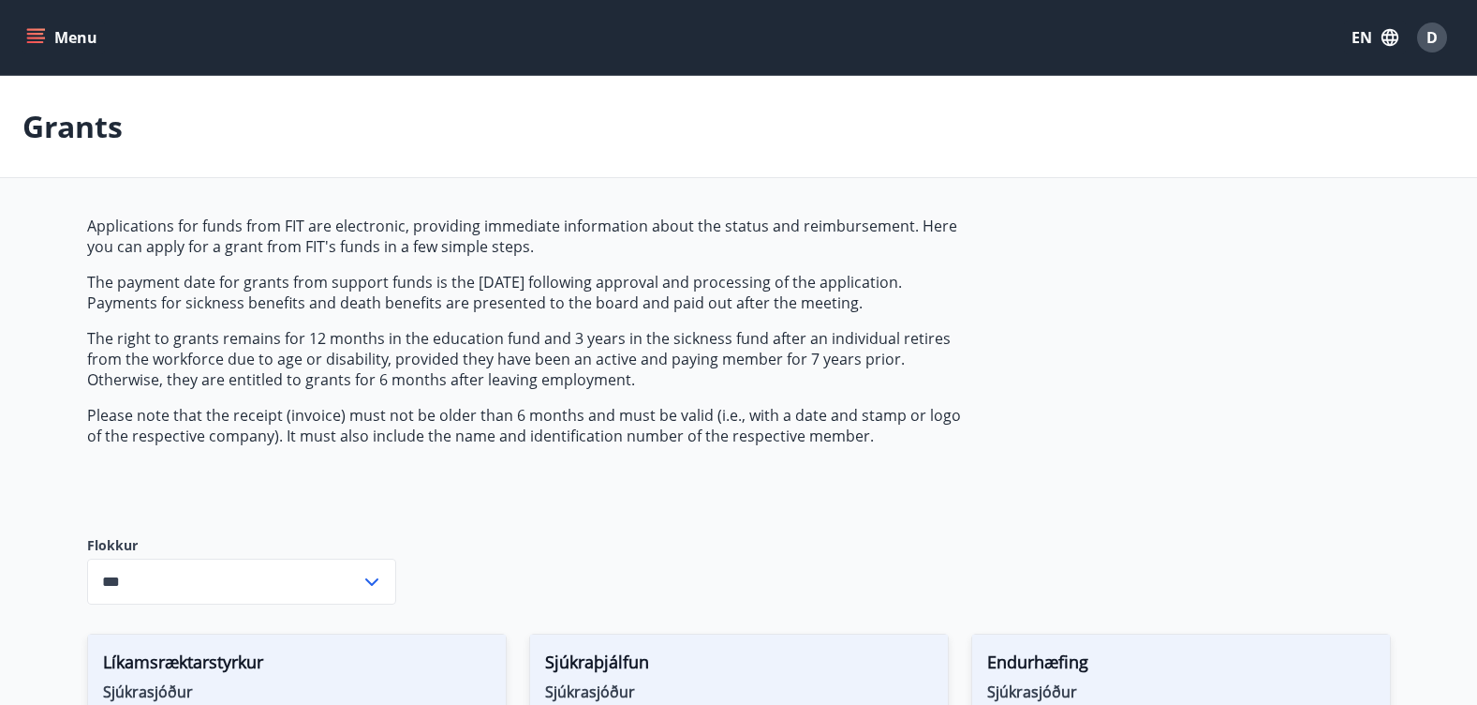
click at [35, 38] on icon "menu" at bounding box center [37, 38] width 21 height 2
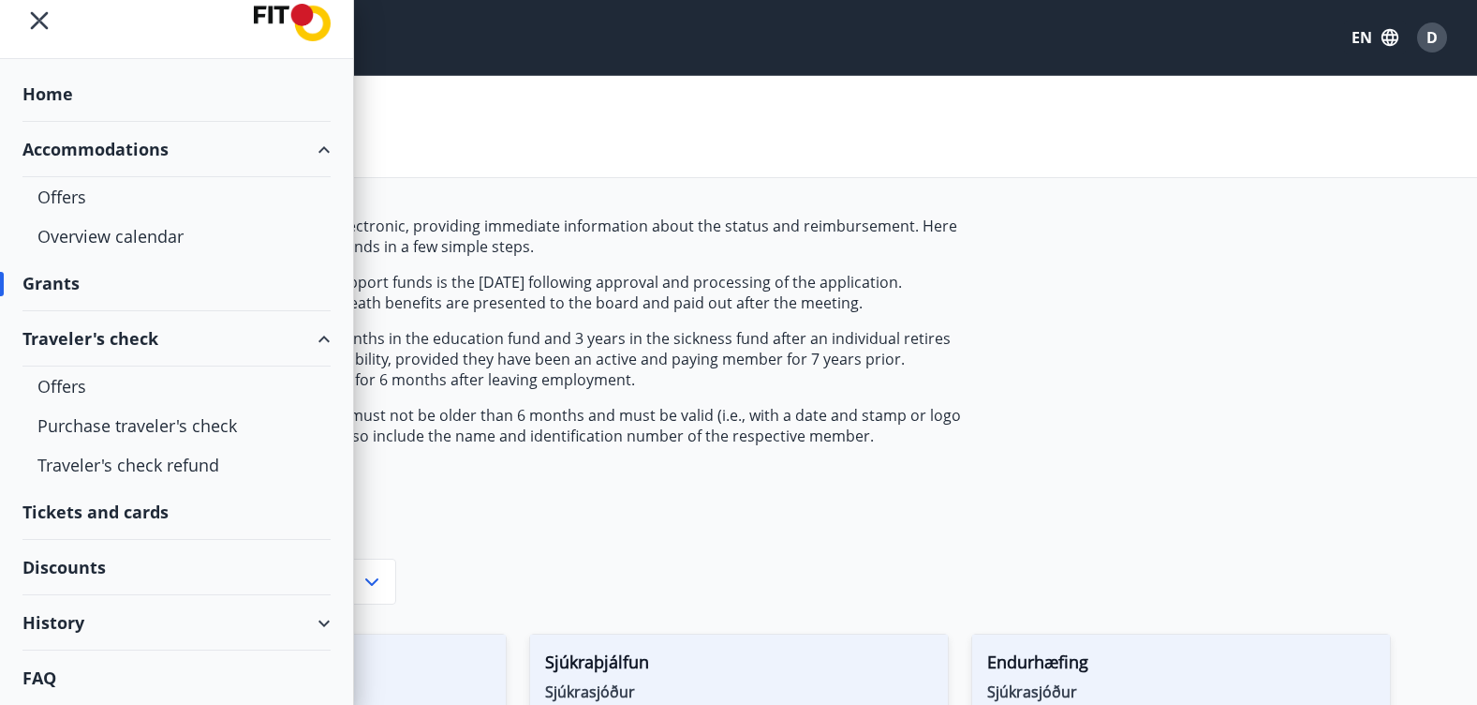
scroll to position [94, 0]
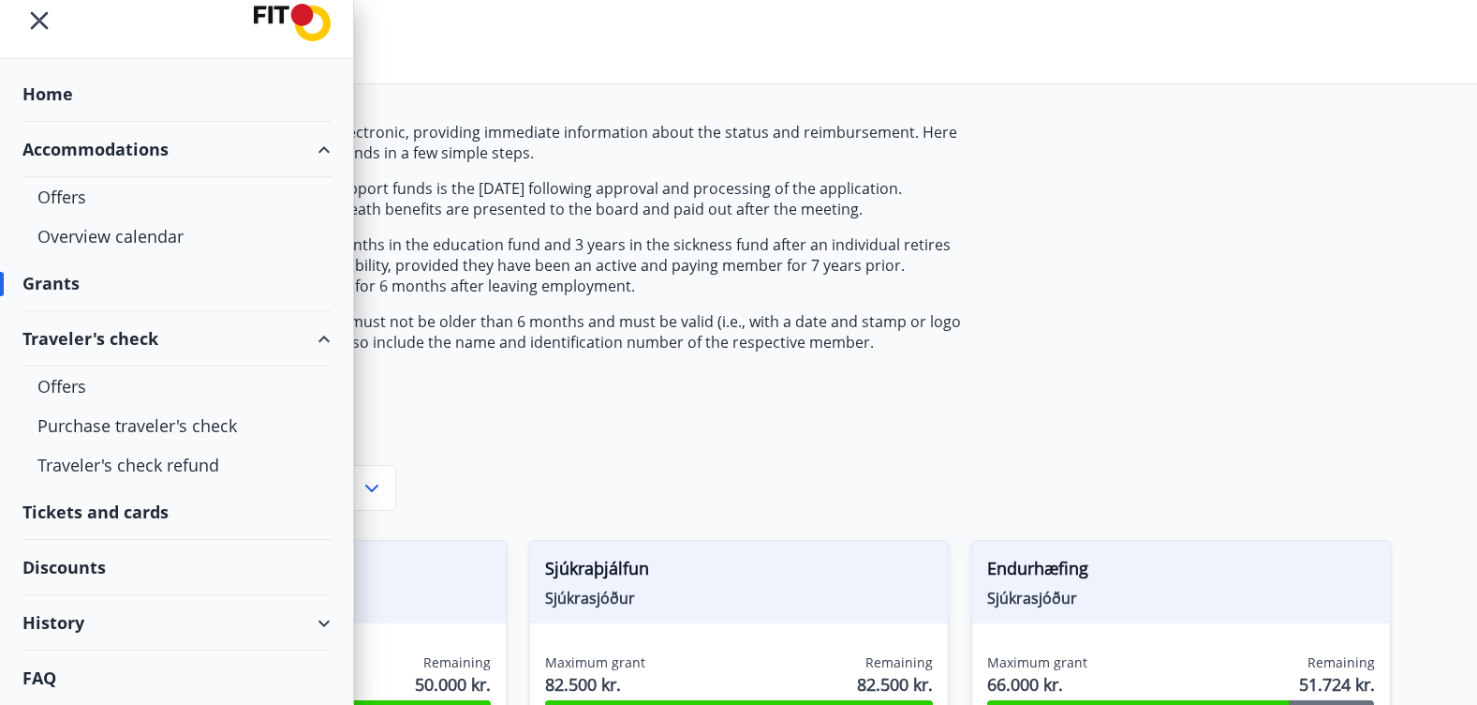
click at [57, 569] on div "Discounts" at bounding box center [176, 567] width 308 height 55
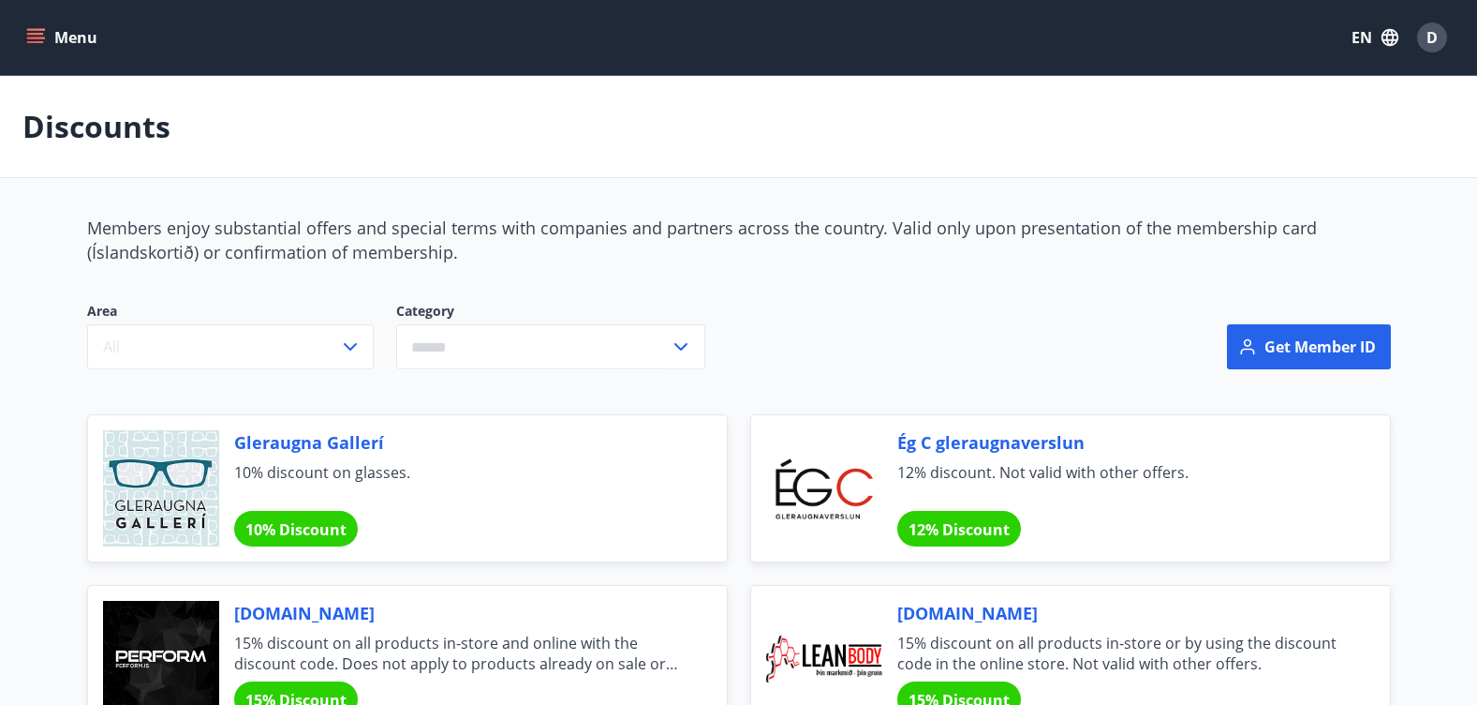
click at [31, 43] on icon "menu" at bounding box center [35, 42] width 17 height 2
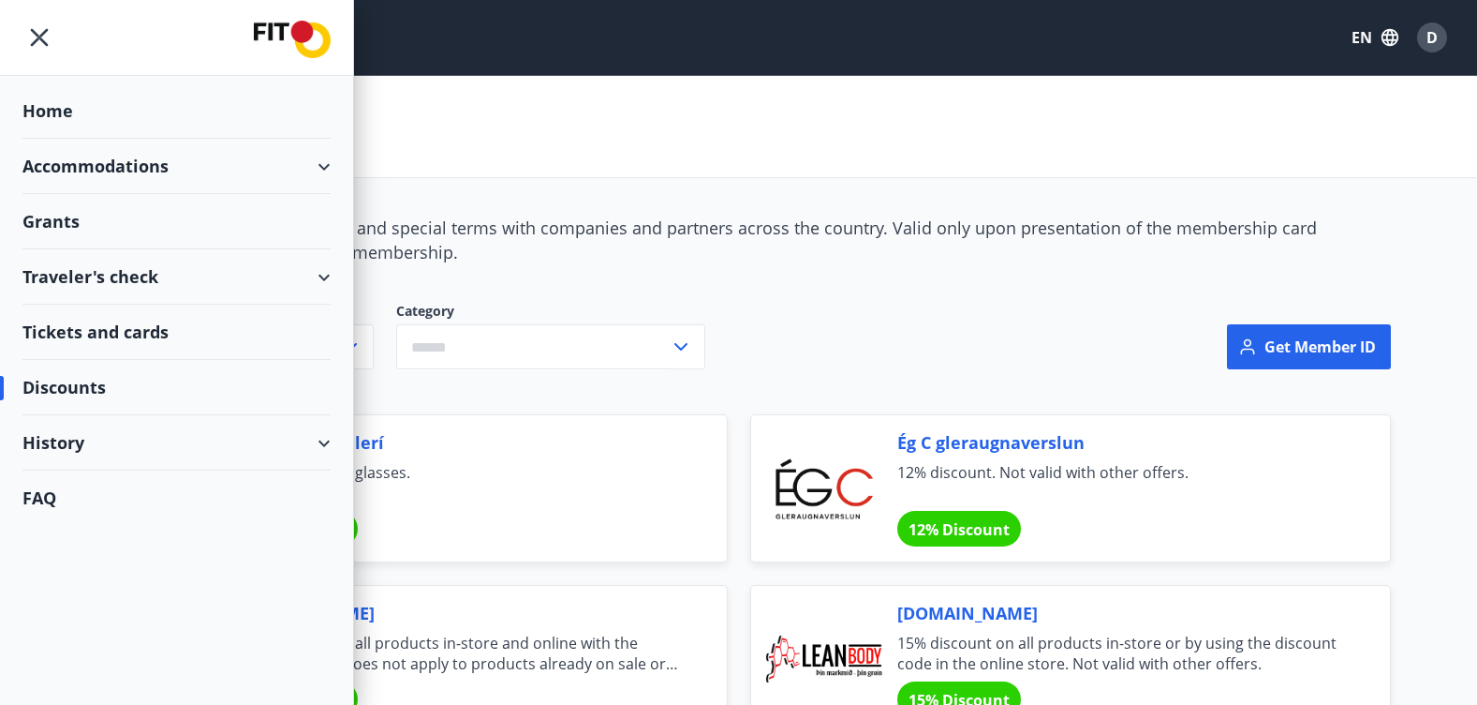
click at [47, 444] on div "History" at bounding box center [176, 442] width 308 height 55
click at [69, 531] on div "Bookings" at bounding box center [176, 529] width 278 height 39
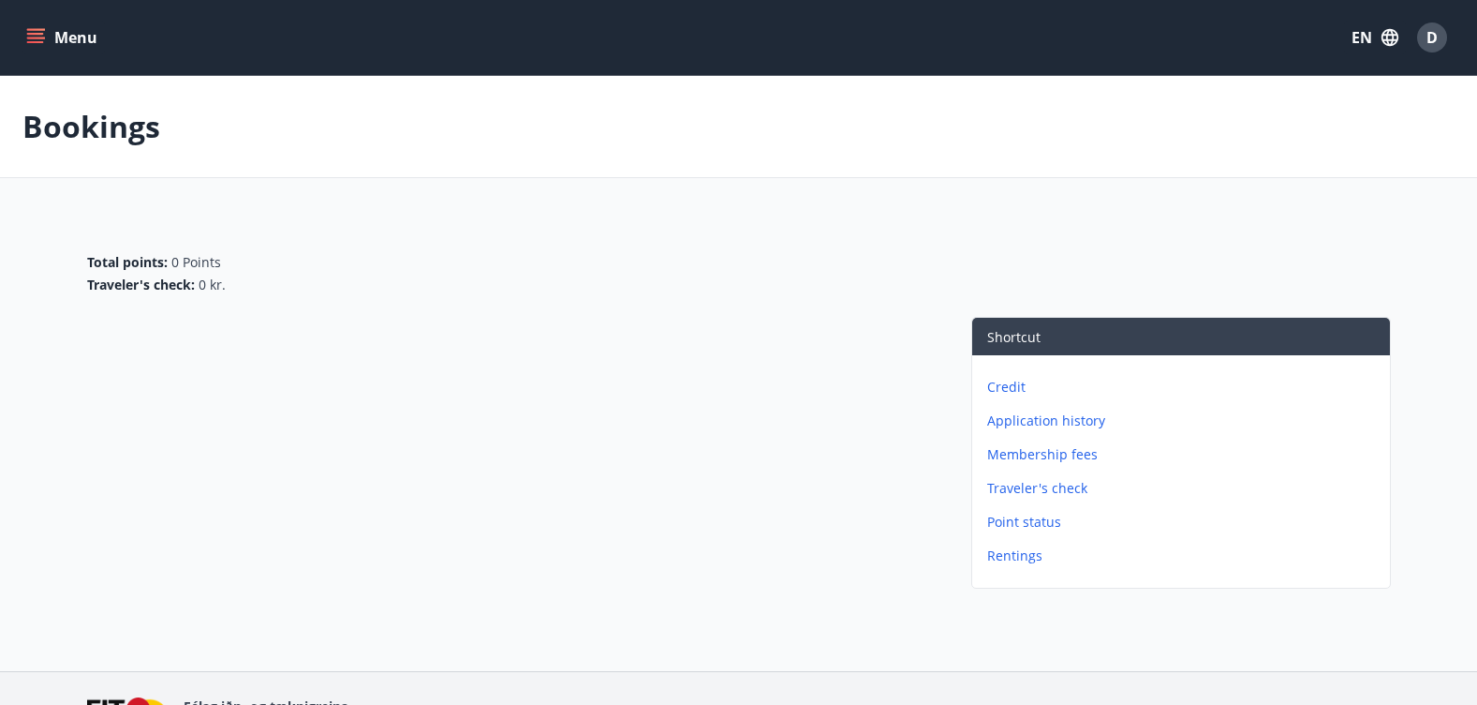
click at [31, 33] on icon "menu" at bounding box center [35, 34] width 17 height 2
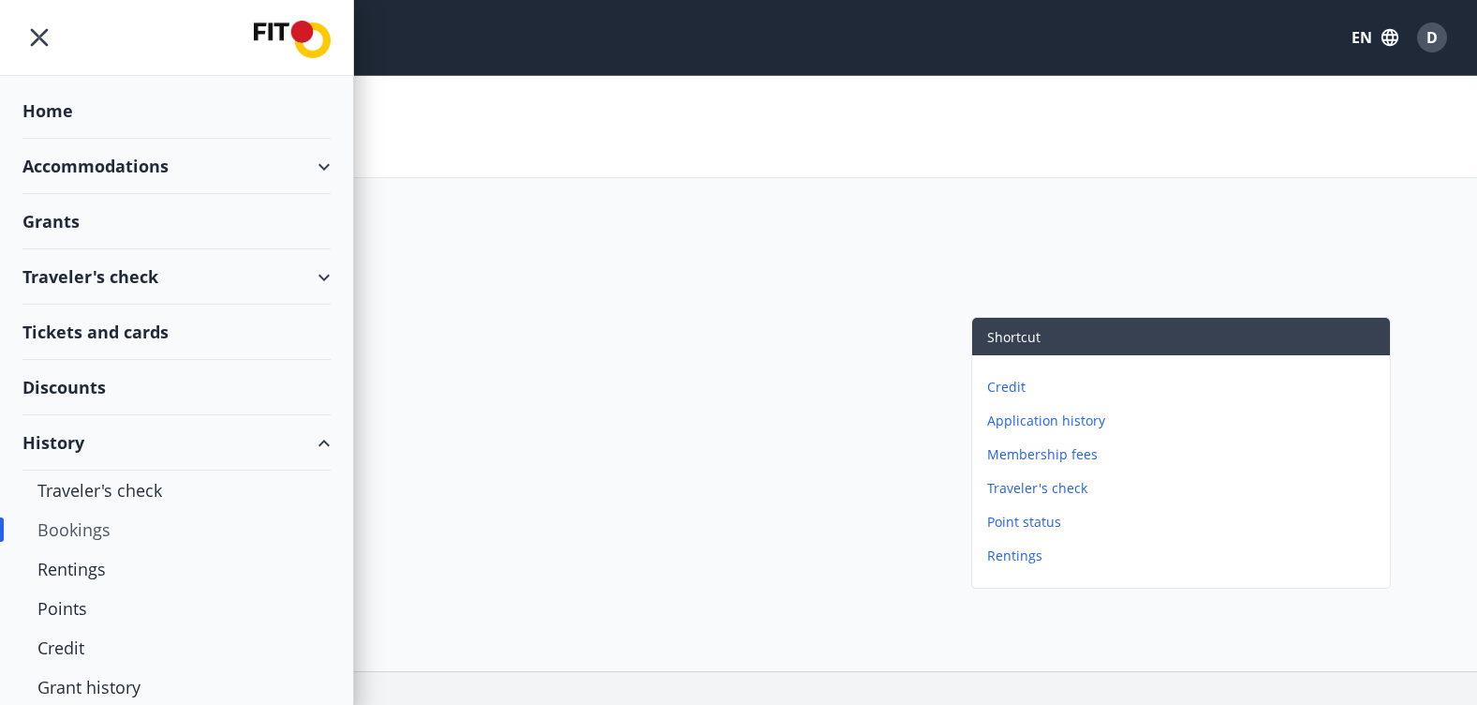
click at [95, 279] on div "Traveler's check" at bounding box center [176, 276] width 308 height 55
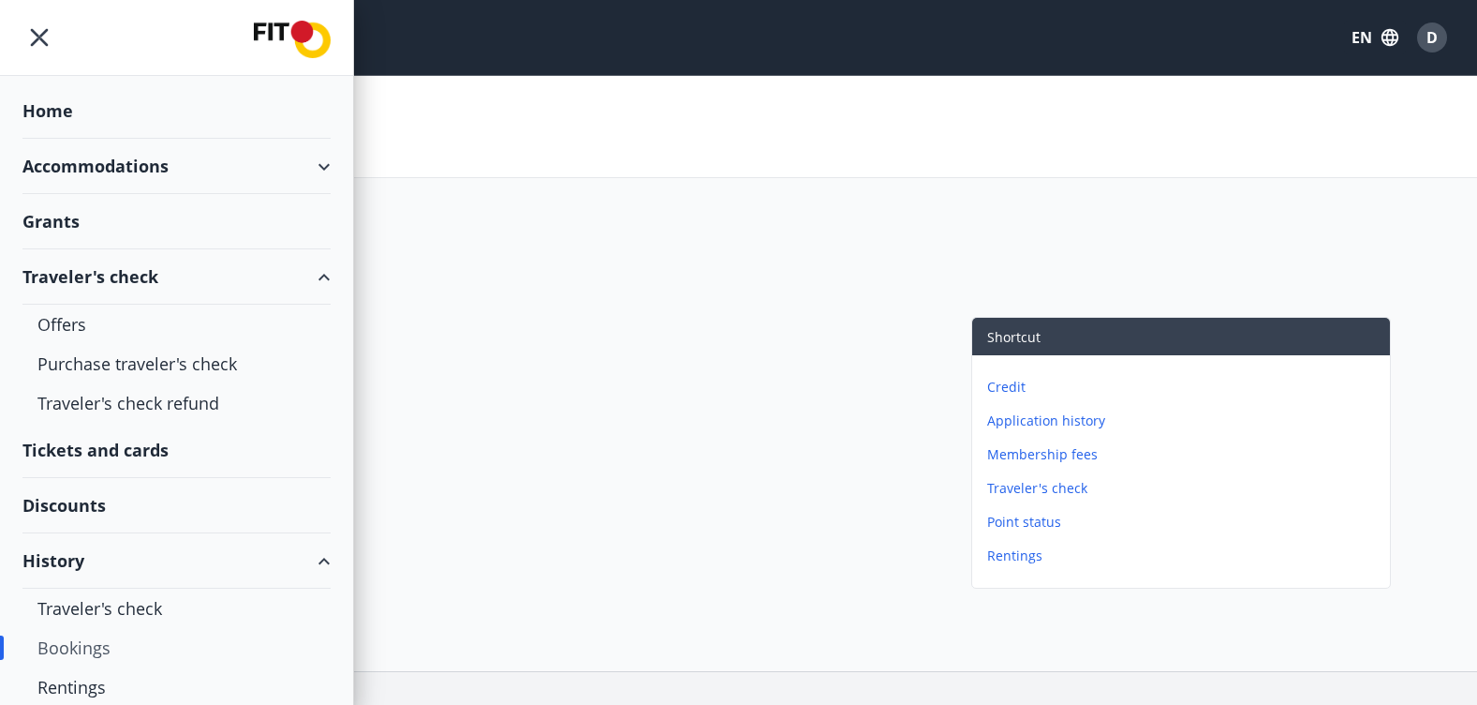
click at [94, 449] on div "Tickets and cards" at bounding box center [176, 450] width 308 height 55
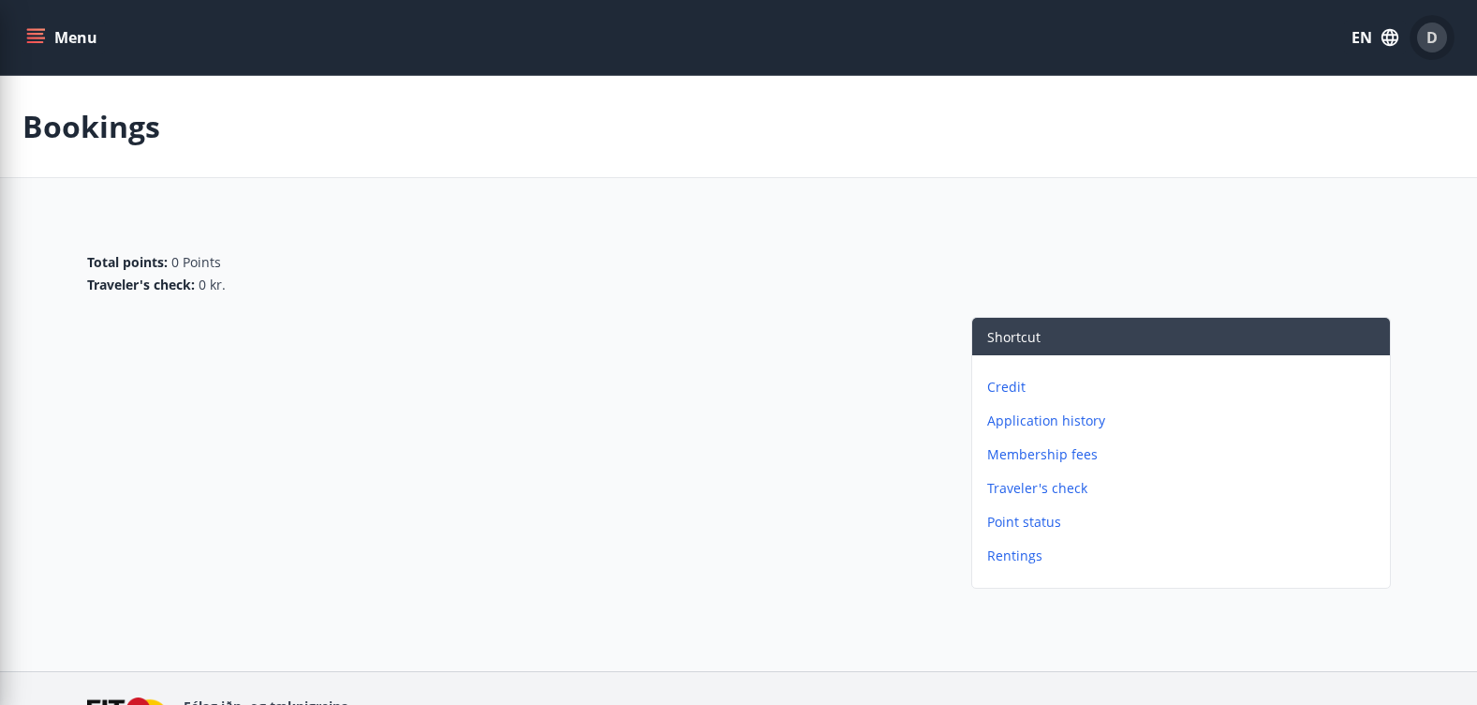
click at [1435, 34] on span "D" at bounding box center [1432, 37] width 11 height 21
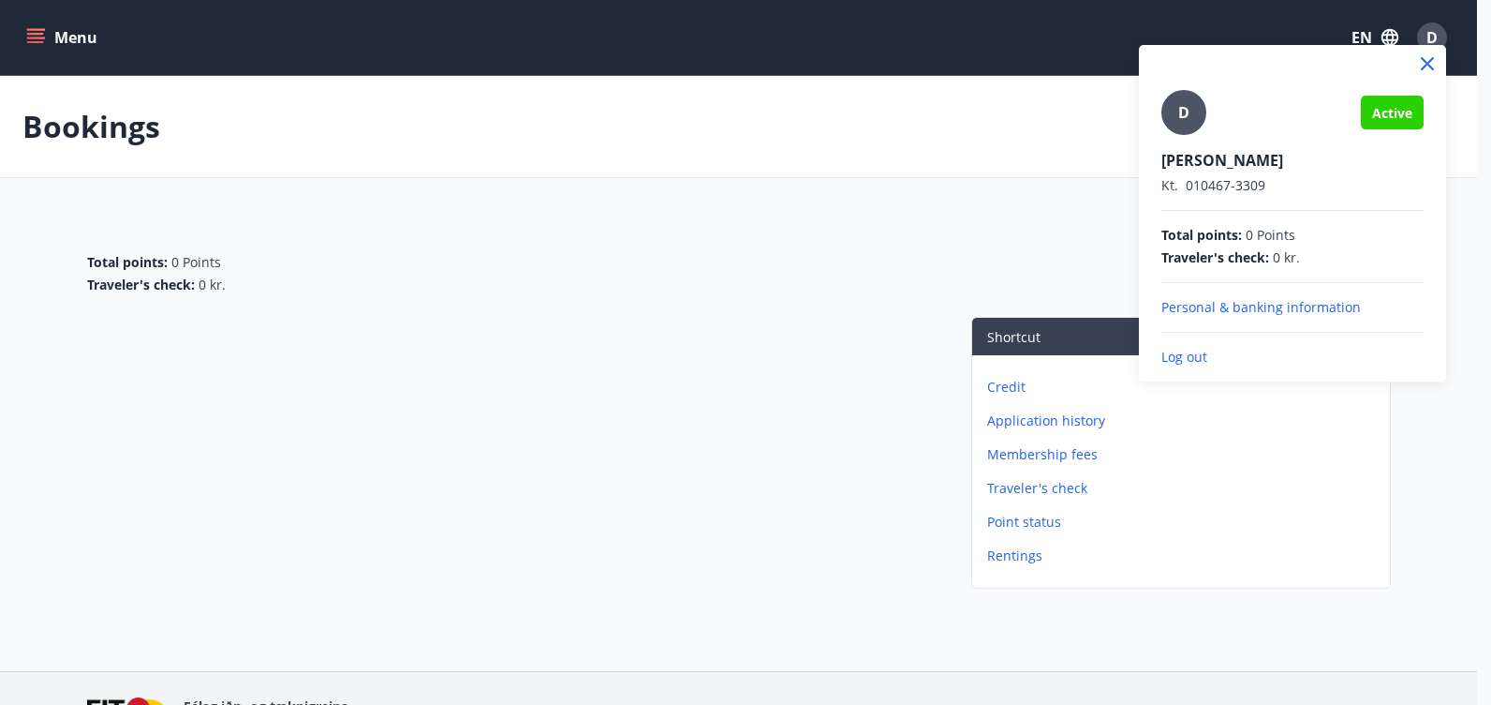
click at [1192, 357] on p "Log out" at bounding box center [1293, 357] width 262 height 19
